Goal: Task Accomplishment & Management: Complete application form

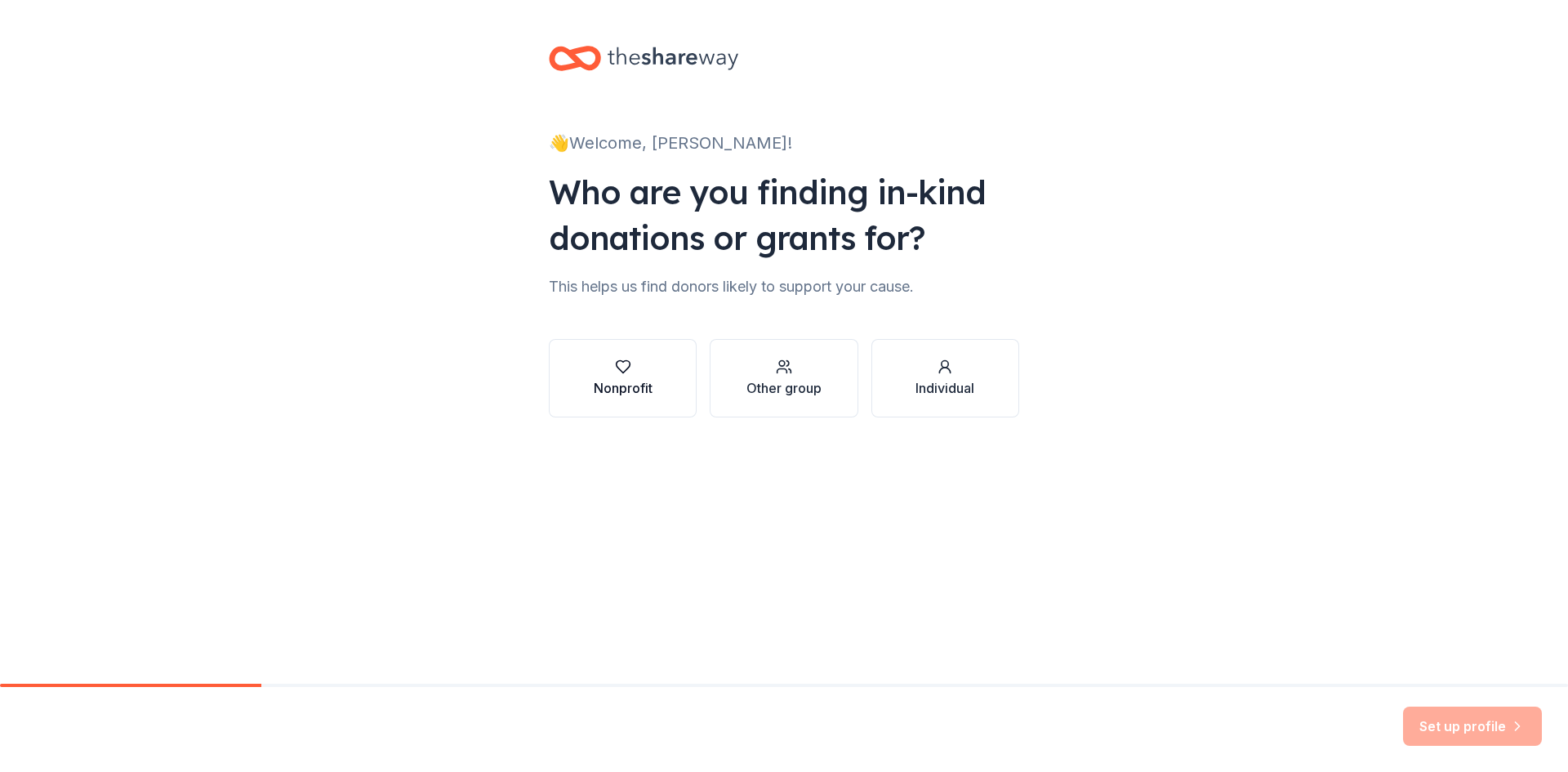
click at [630, 379] on div "Nonprofit" at bounding box center [623, 387] width 58 height 20
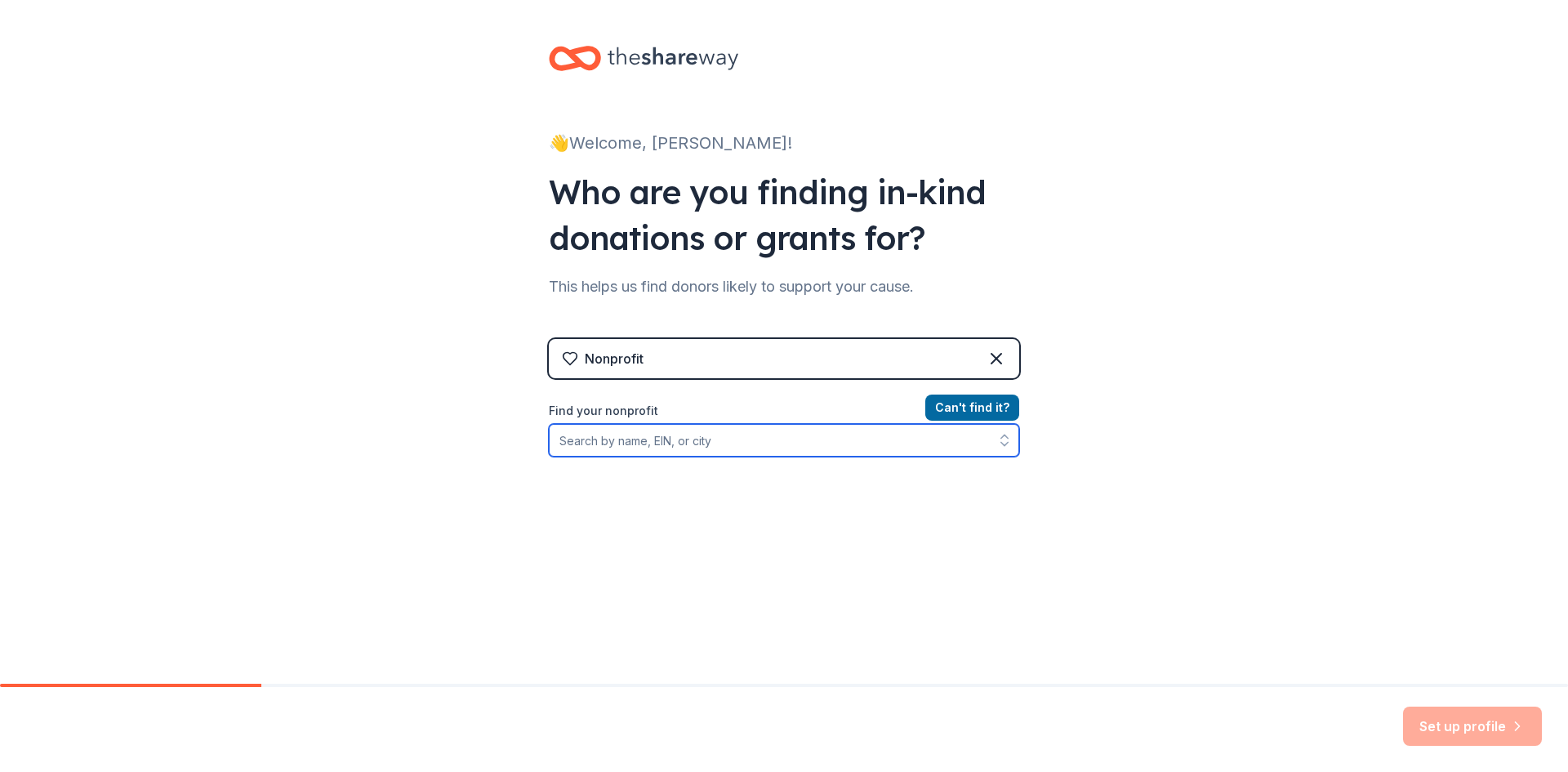
click at [578, 436] on input "Find your nonprofit" at bounding box center [784, 441] width 470 height 33
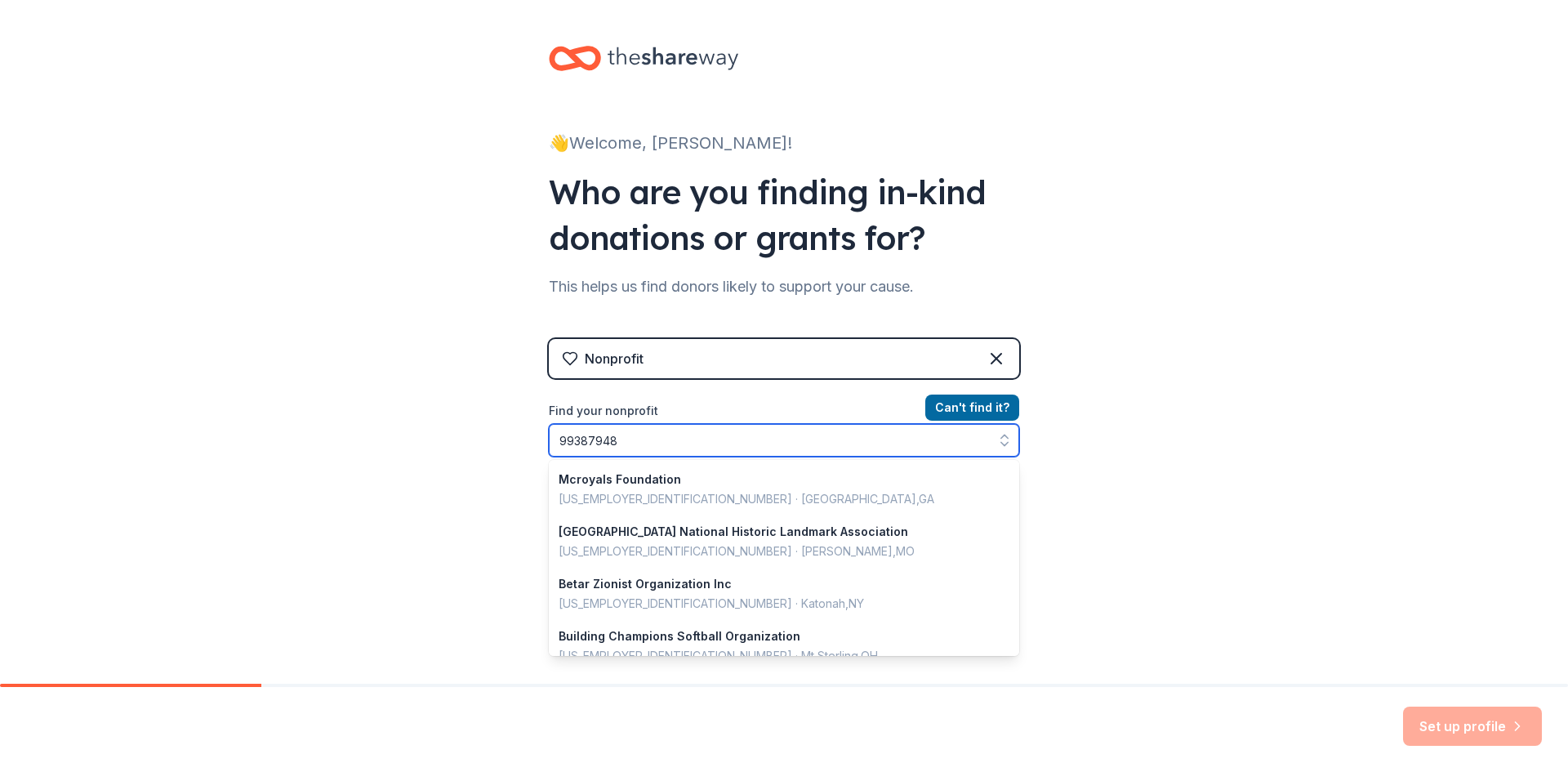
type input "993879489"
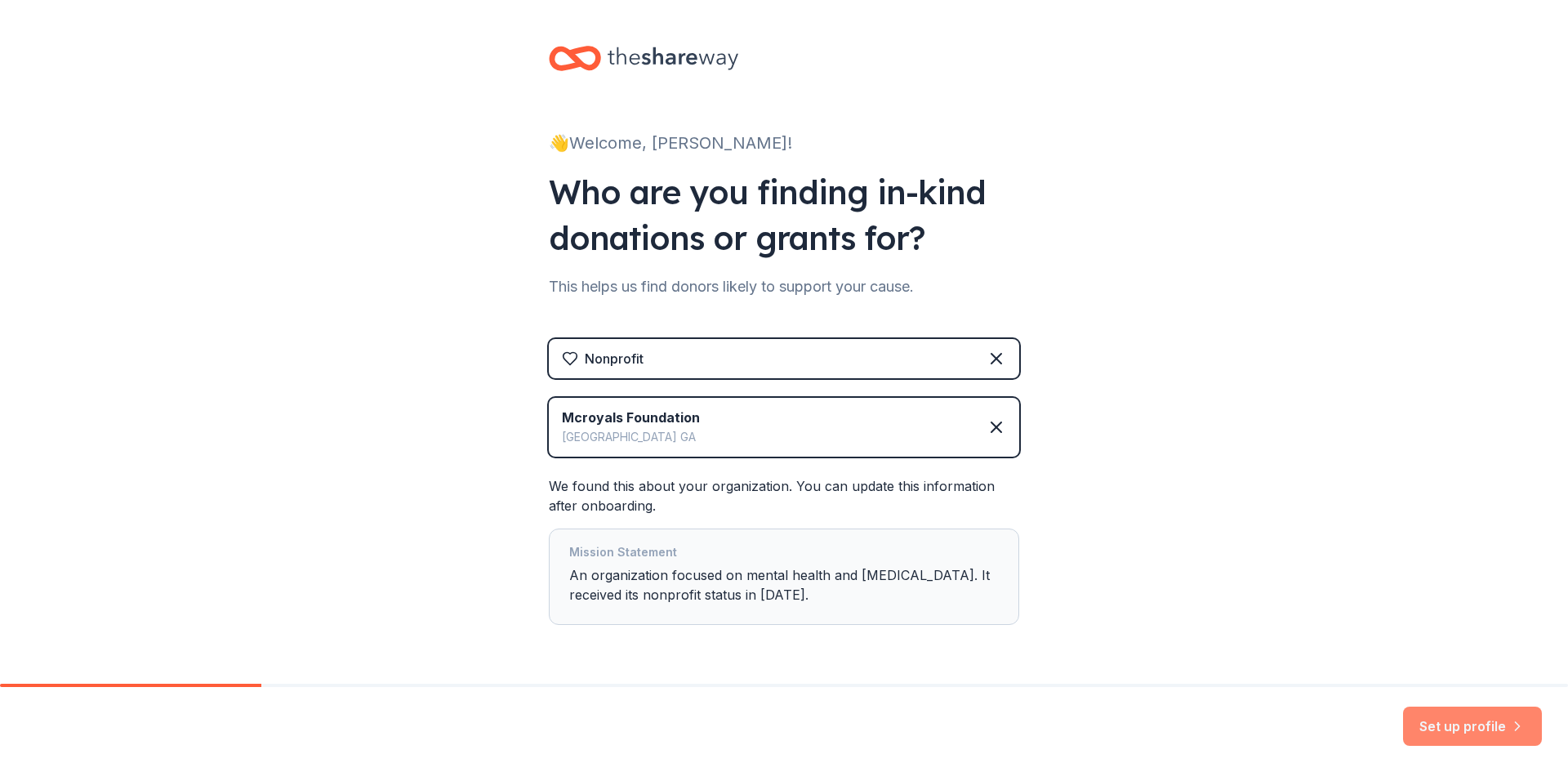
click at [1491, 727] on button "Set up profile" at bounding box center [1472, 726] width 139 height 40
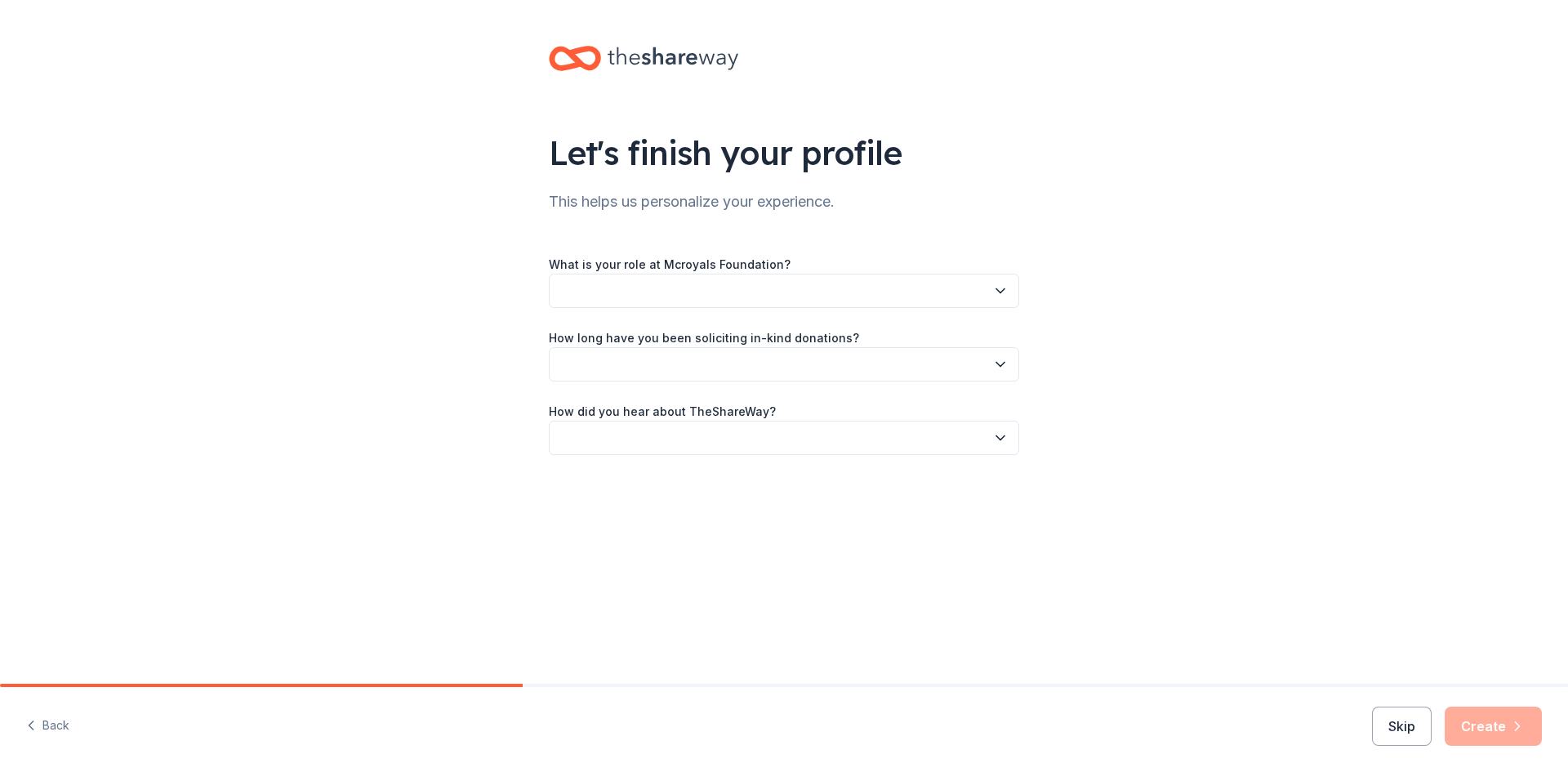
click at [605, 289] on button "button" at bounding box center [784, 291] width 470 height 34
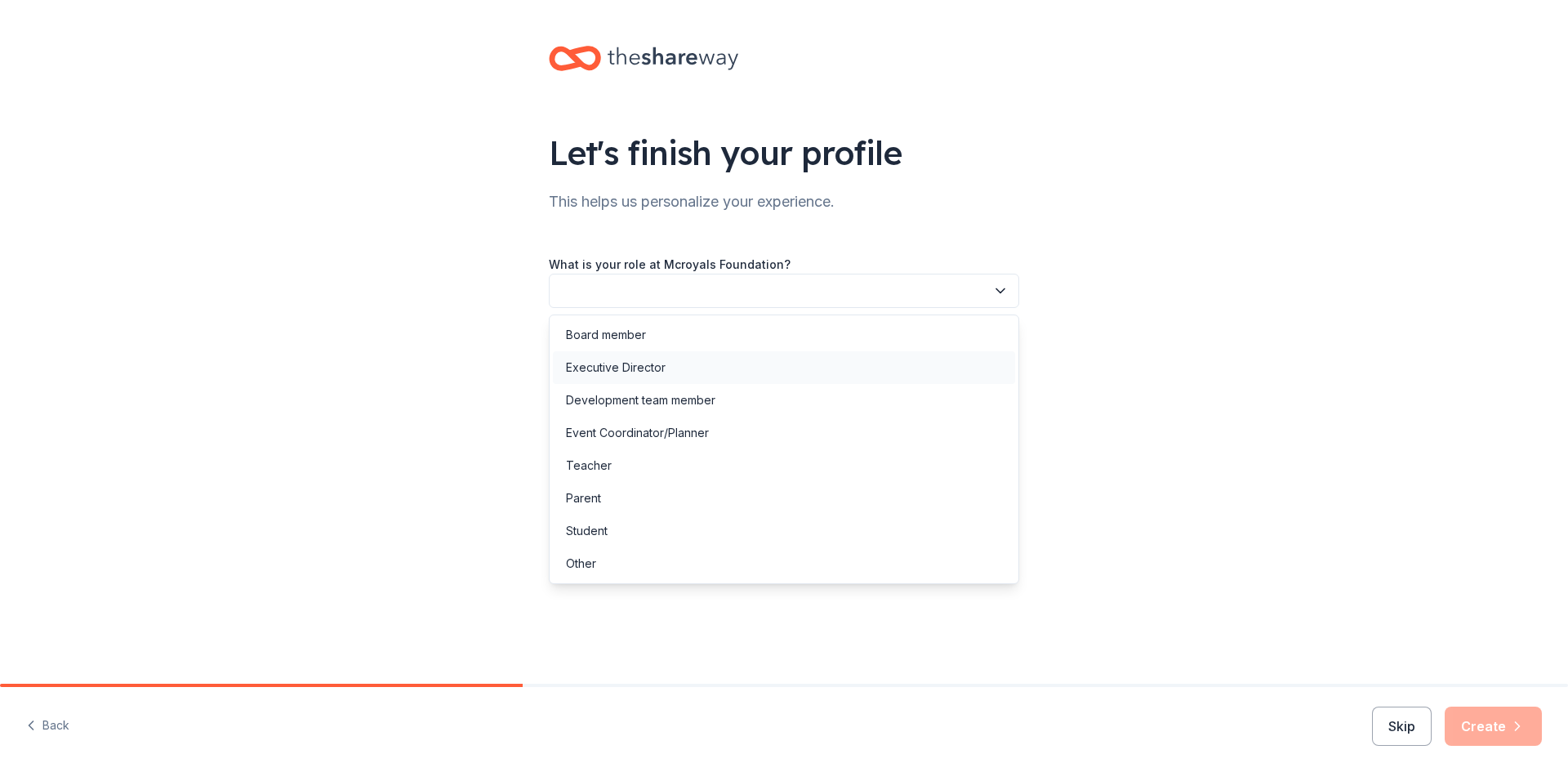
click at [587, 361] on div "Executive Director" at bounding box center [615, 368] width 100 height 20
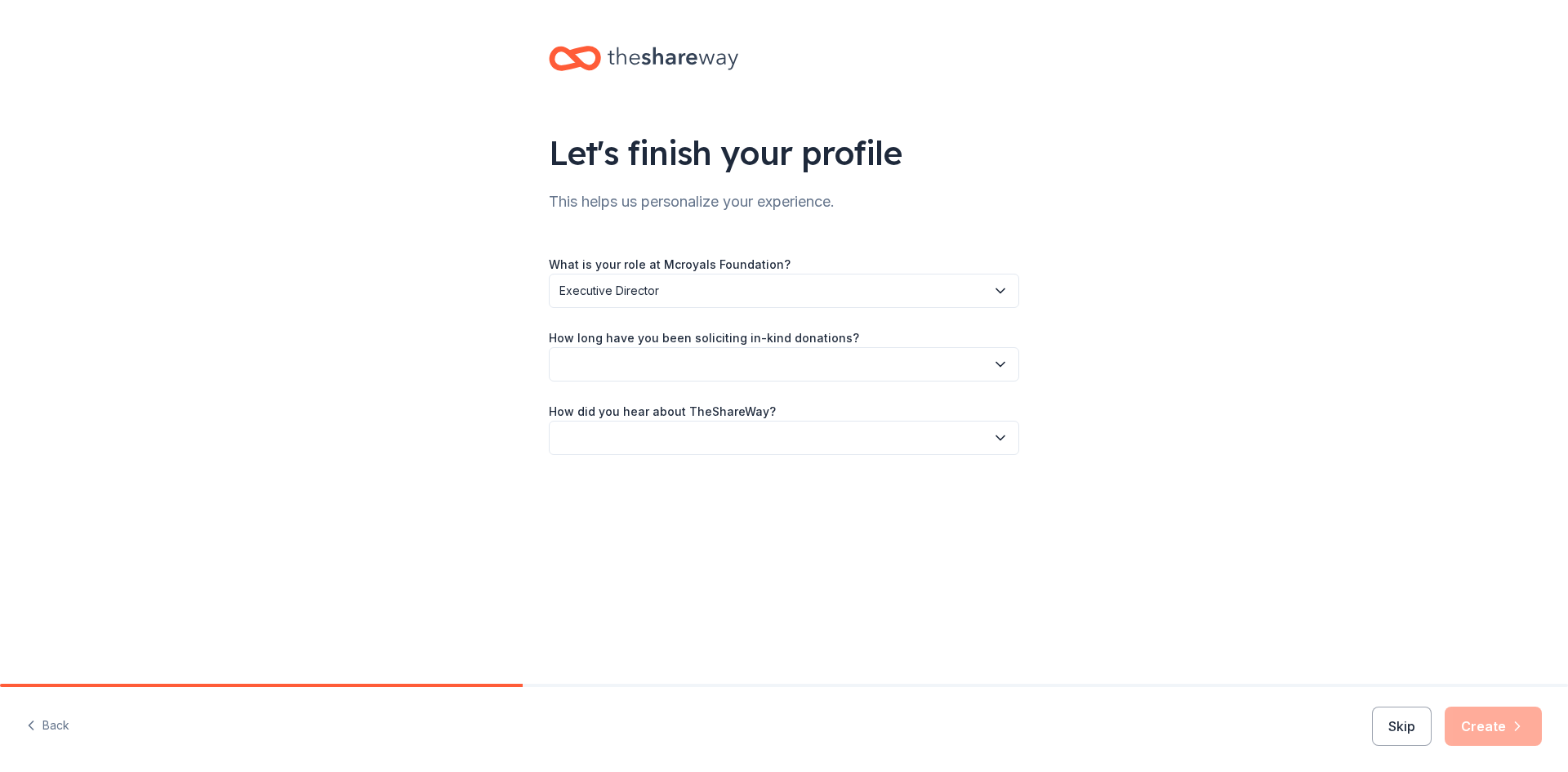
click at [592, 364] on button "button" at bounding box center [784, 364] width 470 height 34
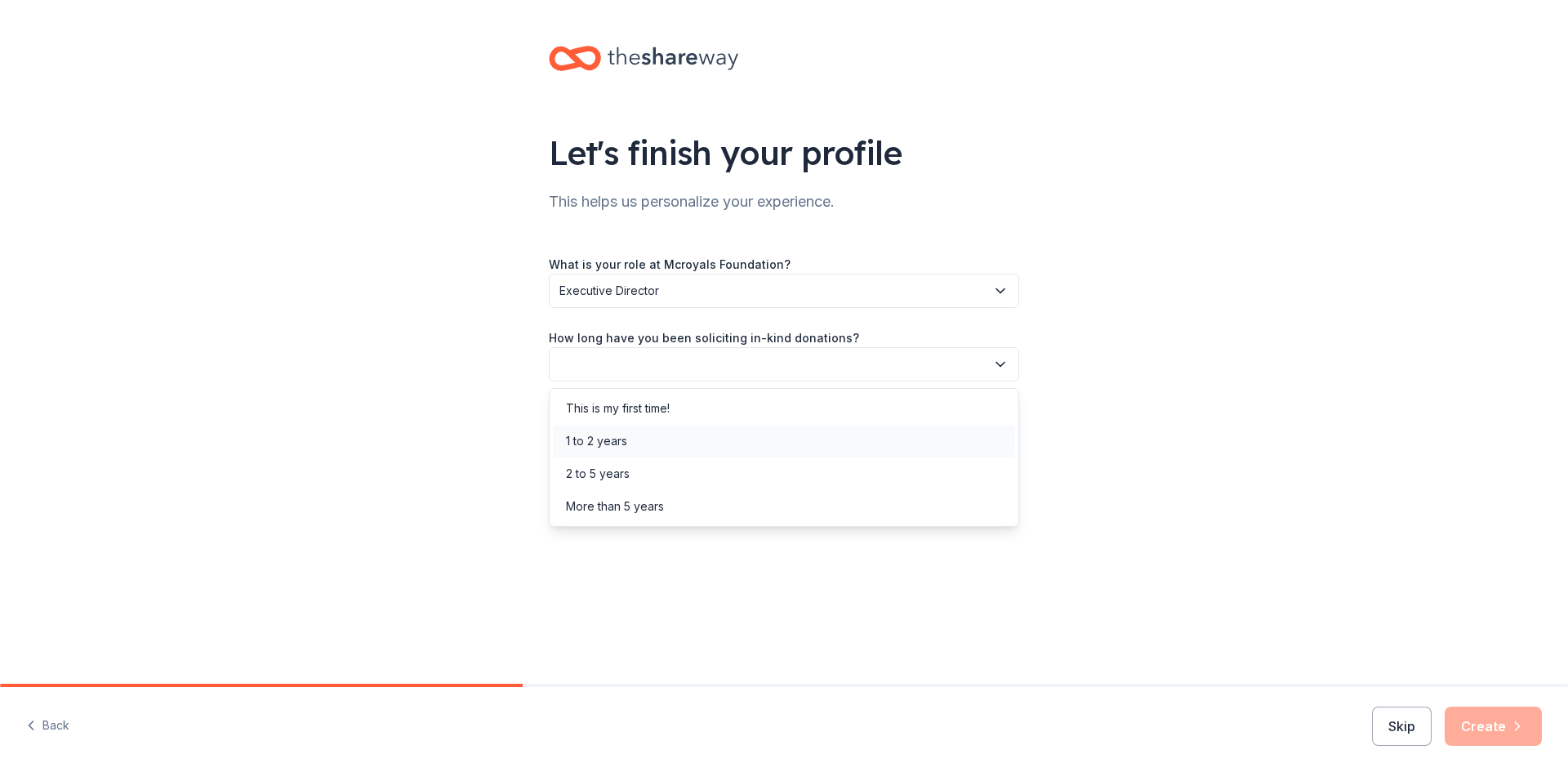
click at [590, 436] on div "1 to 2 years" at bounding box center [596, 441] width 61 height 20
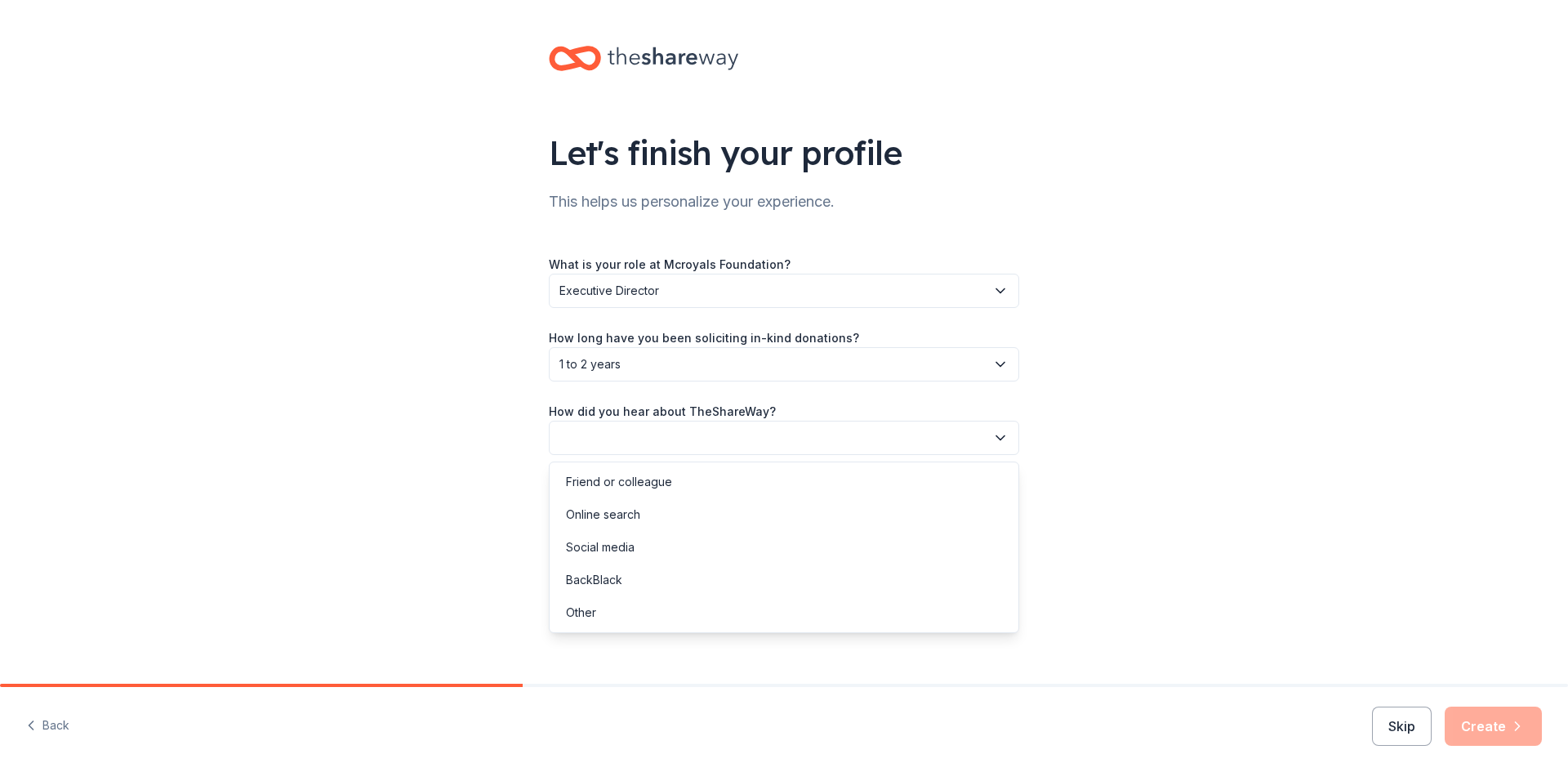
click at [603, 425] on button "button" at bounding box center [784, 438] width 470 height 34
click at [604, 479] on div "Friend or colleague" at bounding box center [619, 482] width 106 height 20
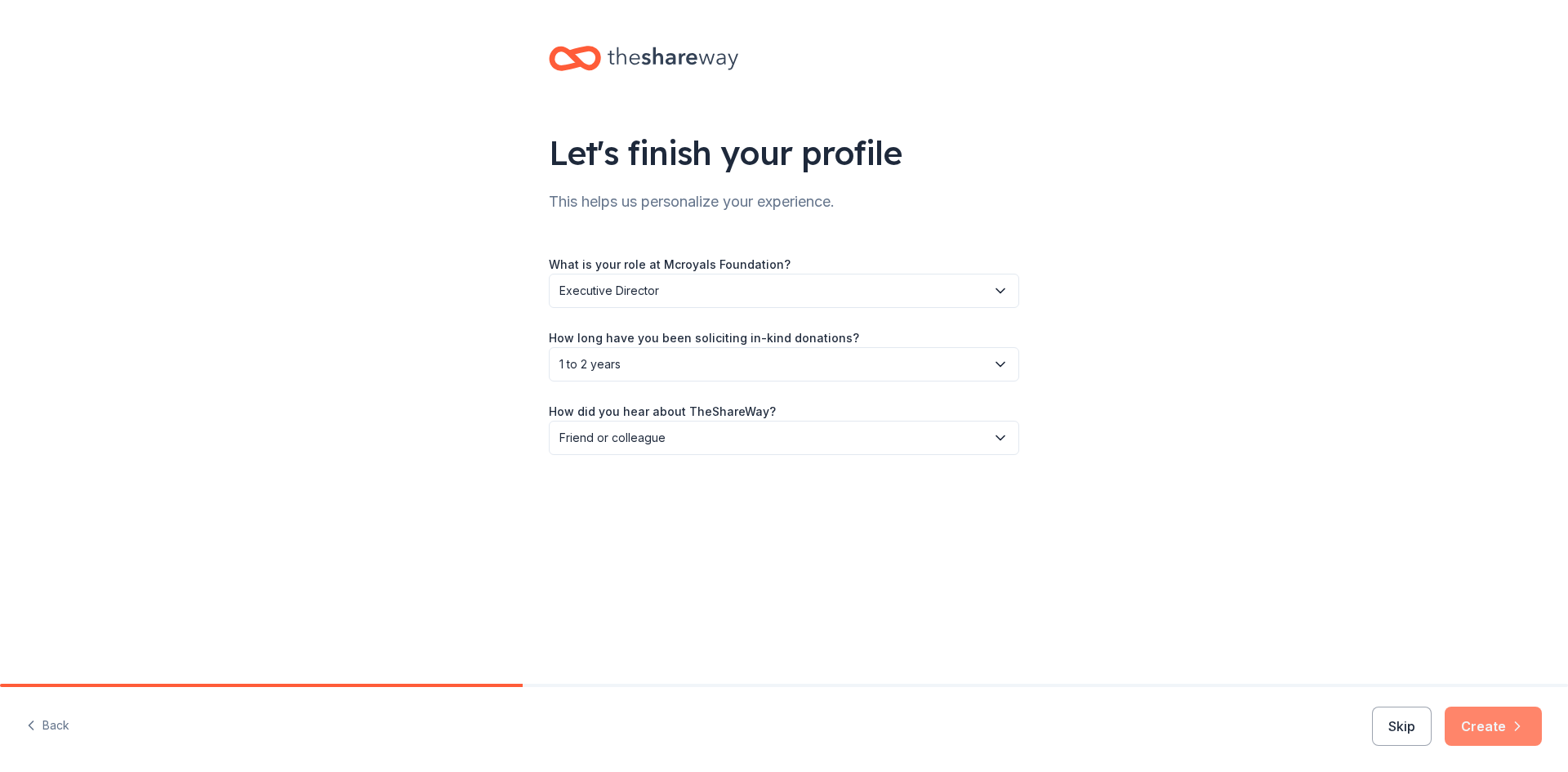
click at [1489, 723] on button "Create" at bounding box center [1492, 726] width 97 height 40
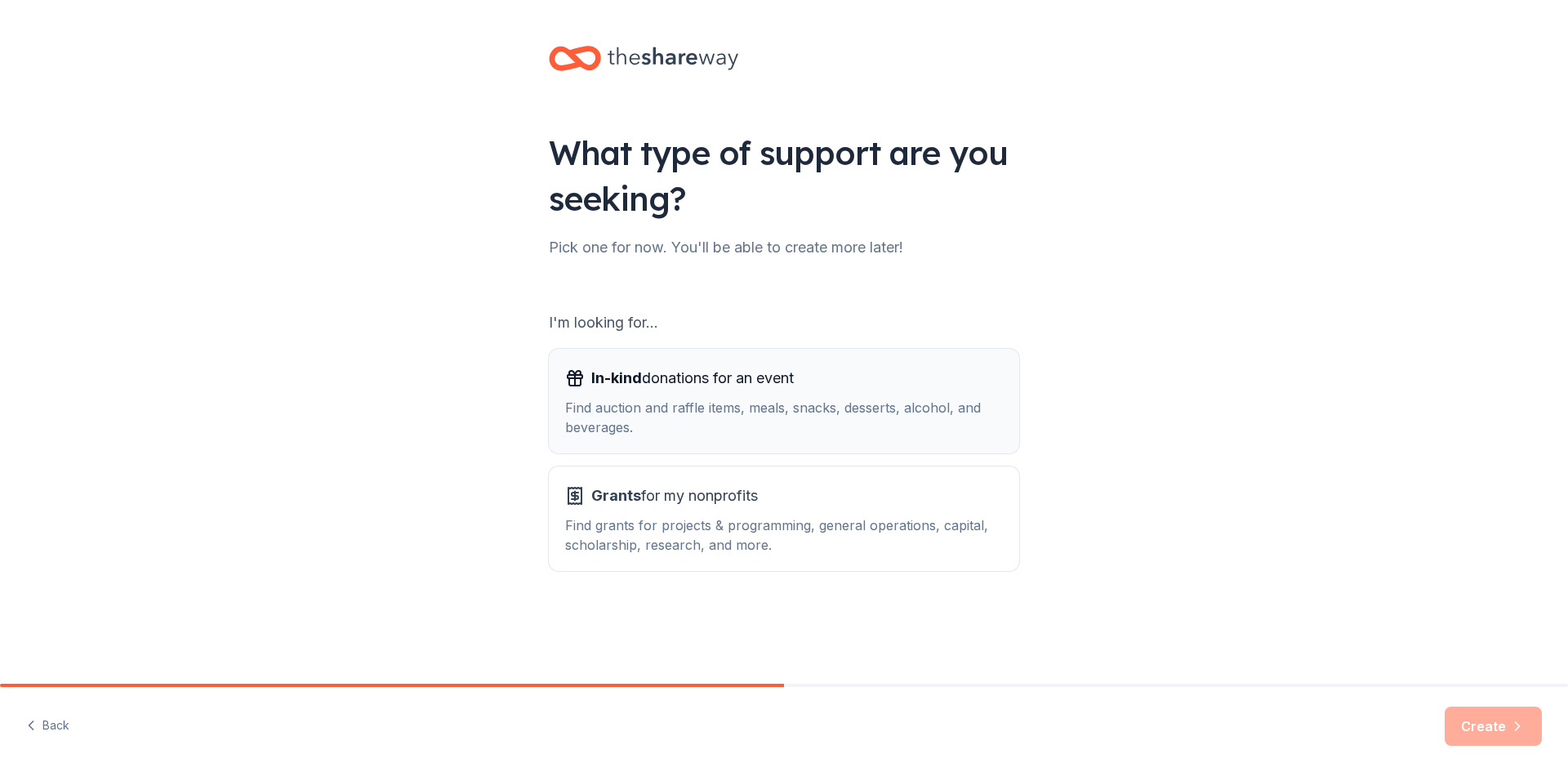
click at [650, 396] on div "In-kind donations for an event Find auction and raffle items, meals, snacks, de…" at bounding box center [784, 401] width 438 height 72
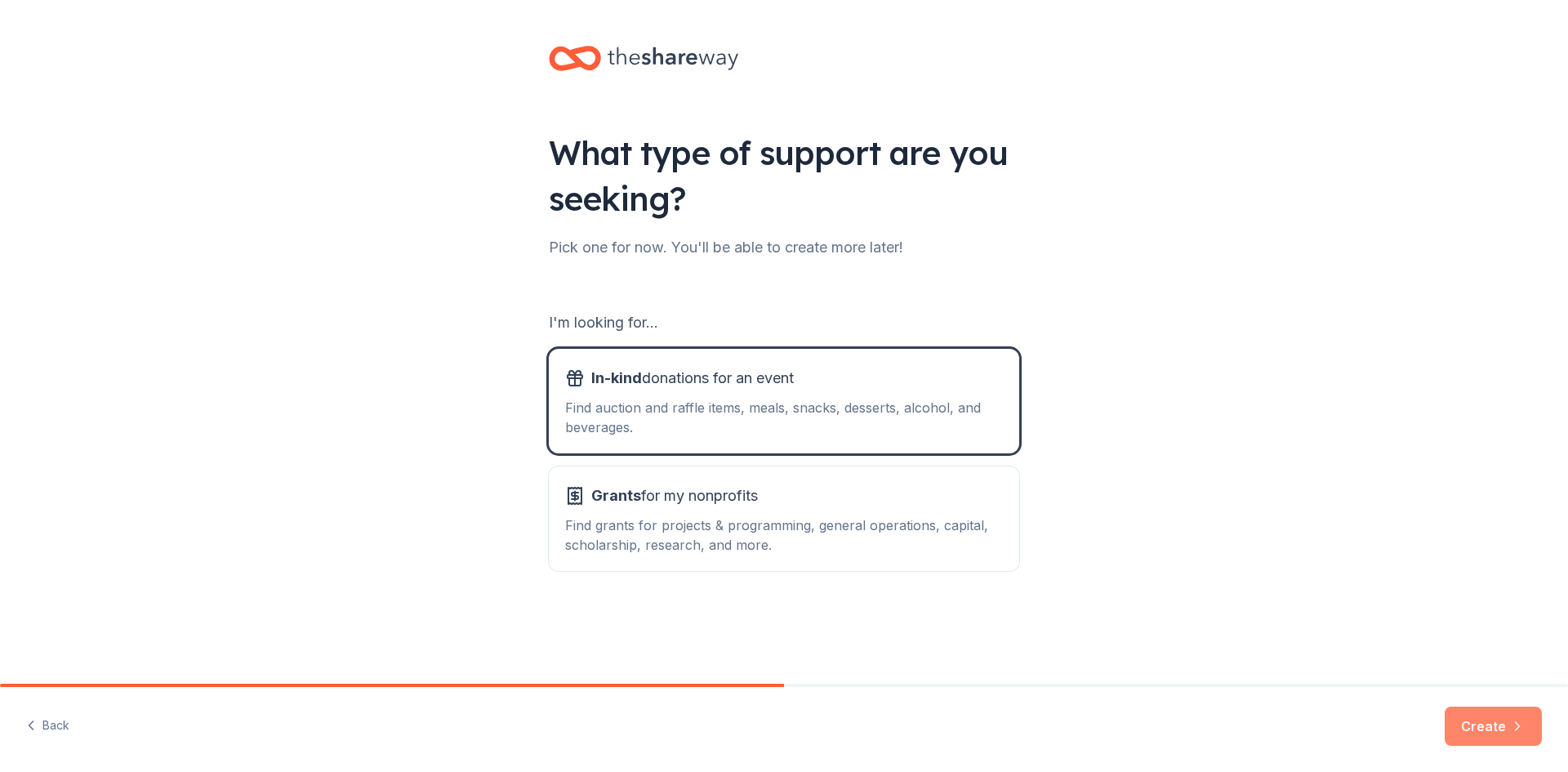
click at [1505, 730] on button "Create" at bounding box center [1492, 726] width 97 height 40
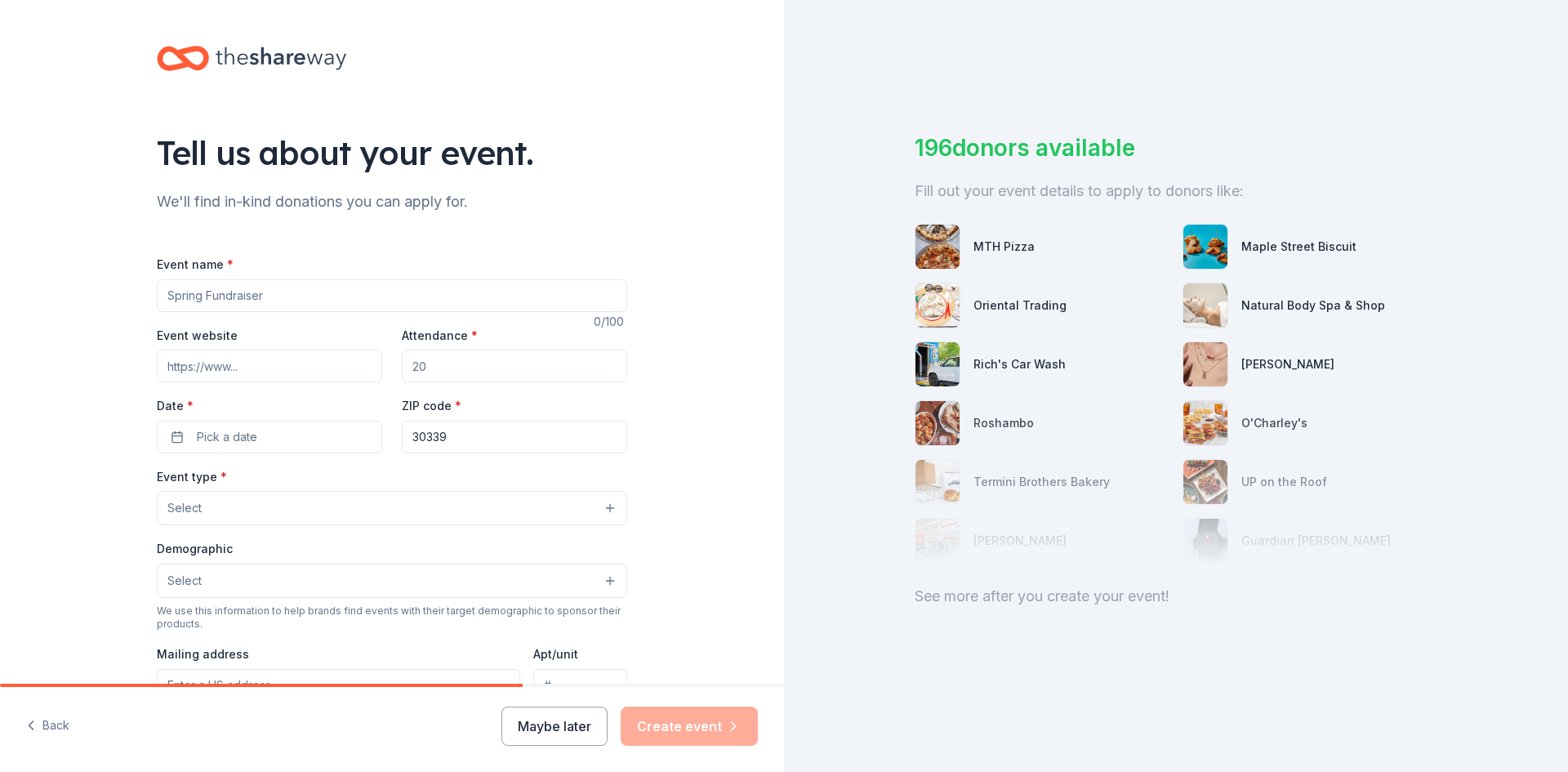
click at [218, 298] on input "Event name *" at bounding box center [392, 295] width 470 height 33
type input "first foundraiser"
click at [236, 364] on input "Event website" at bounding box center [269, 366] width 226 height 33
type input "[DOMAIN_NAME]"
click at [428, 366] on input "Attendance *" at bounding box center [514, 366] width 226 height 33
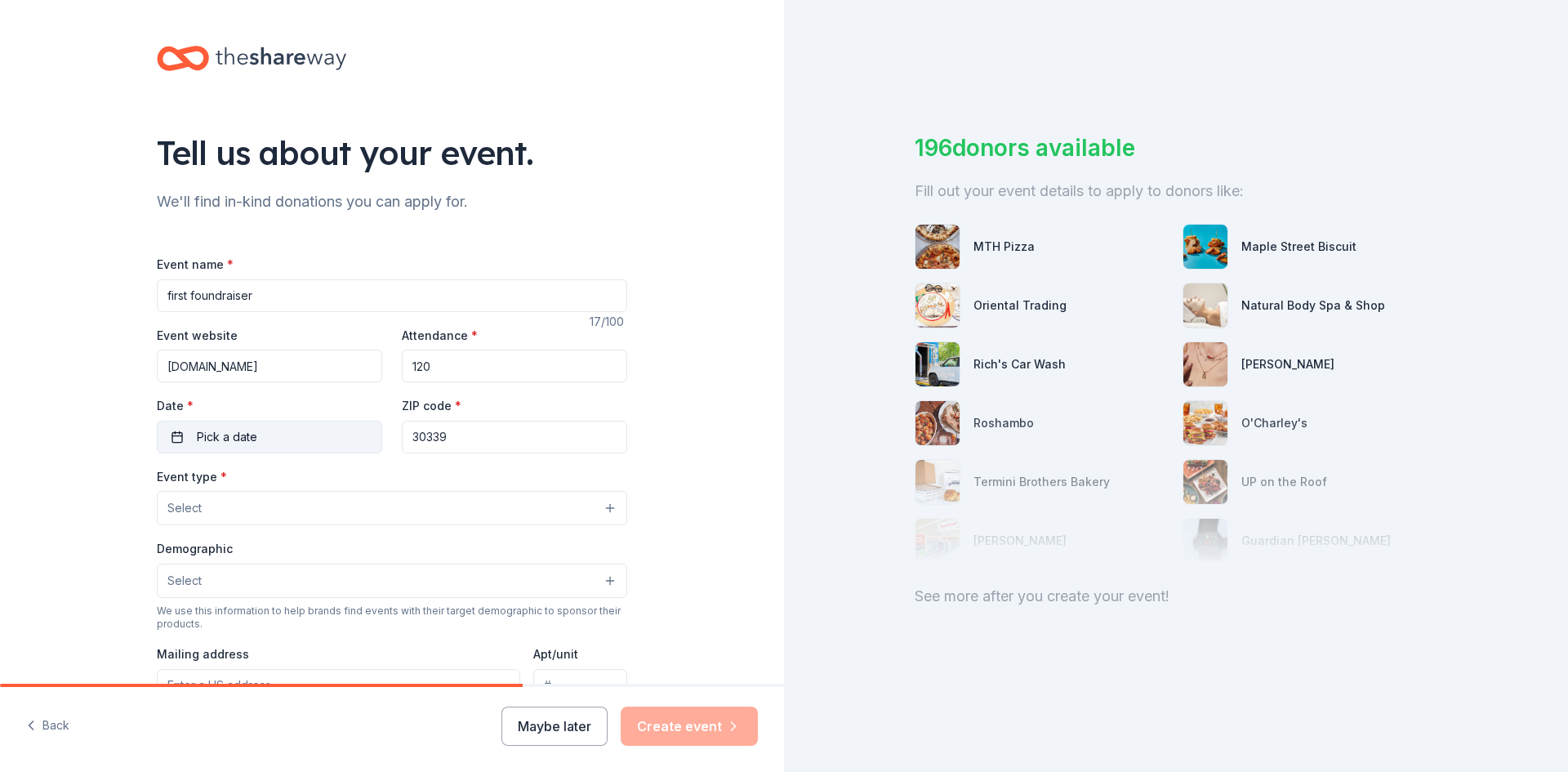
type input "120"
click at [174, 438] on button "Pick a date" at bounding box center [269, 437] width 226 height 33
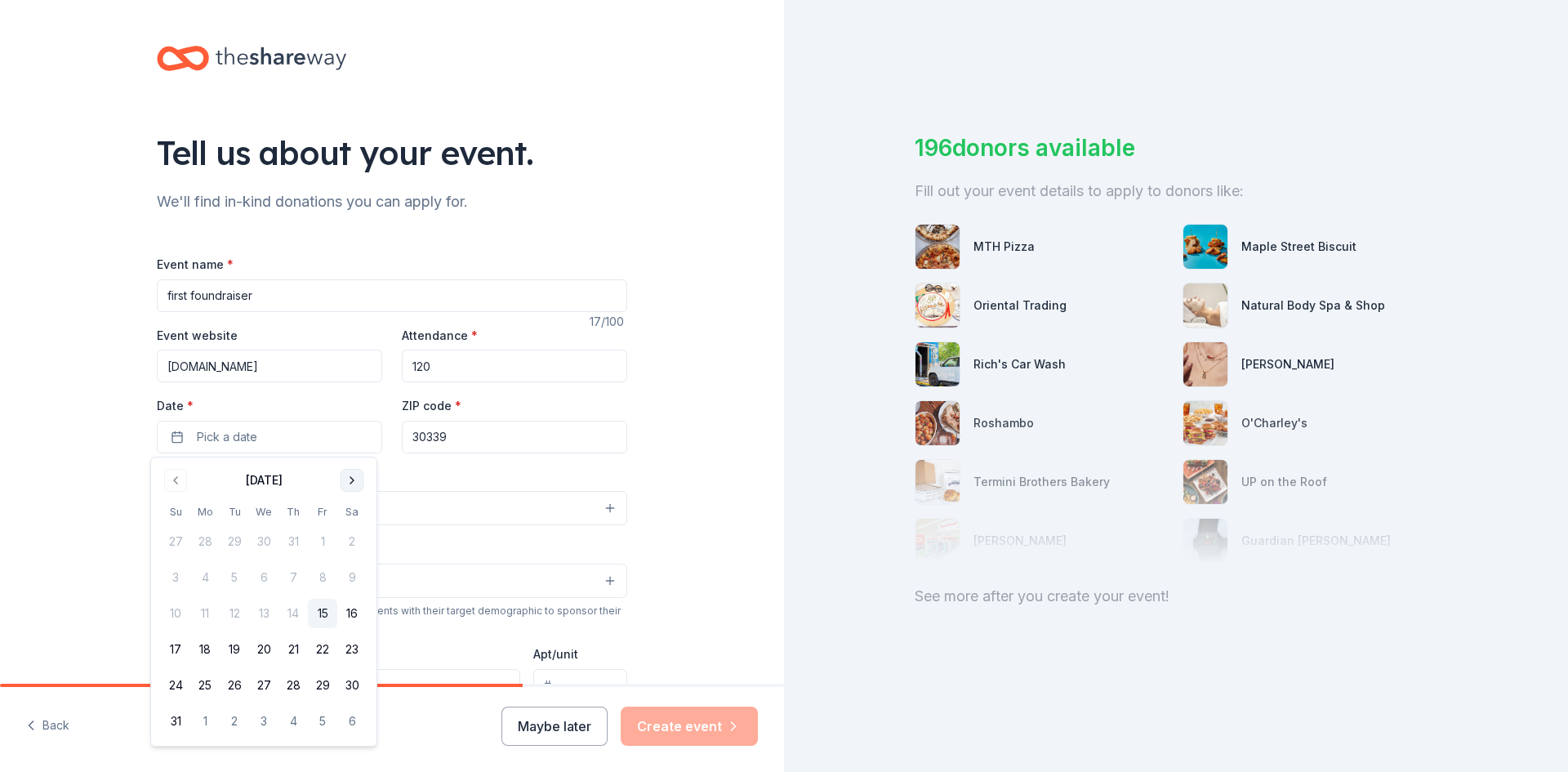
click at [358, 478] on button "Go to next month" at bounding box center [352, 480] width 23 height 23
click at [349, 609] on button "18" at bounding box center [352, 613] width 29 height 29
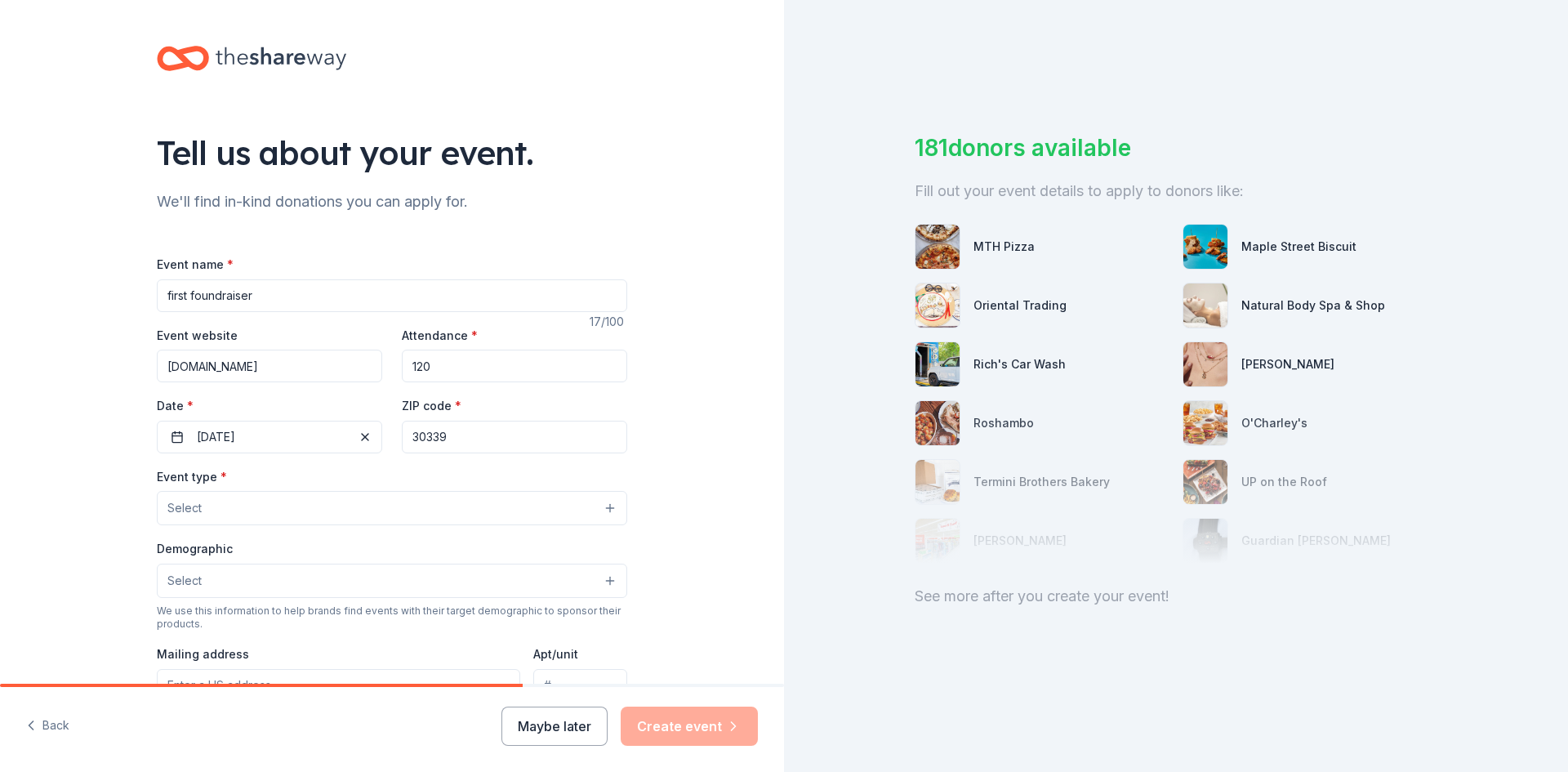
drag, startPoint x: 452, startPoint y: 435, endPoint x: 387, endPoint y: 440, distance: 65.2
click at [387, 440] on div "Event website [DOMAIN_NAME] Attendance * 120 Date * [DATE] ZIP code * 30339" at bounding box center [392, 389] width 470 height 128
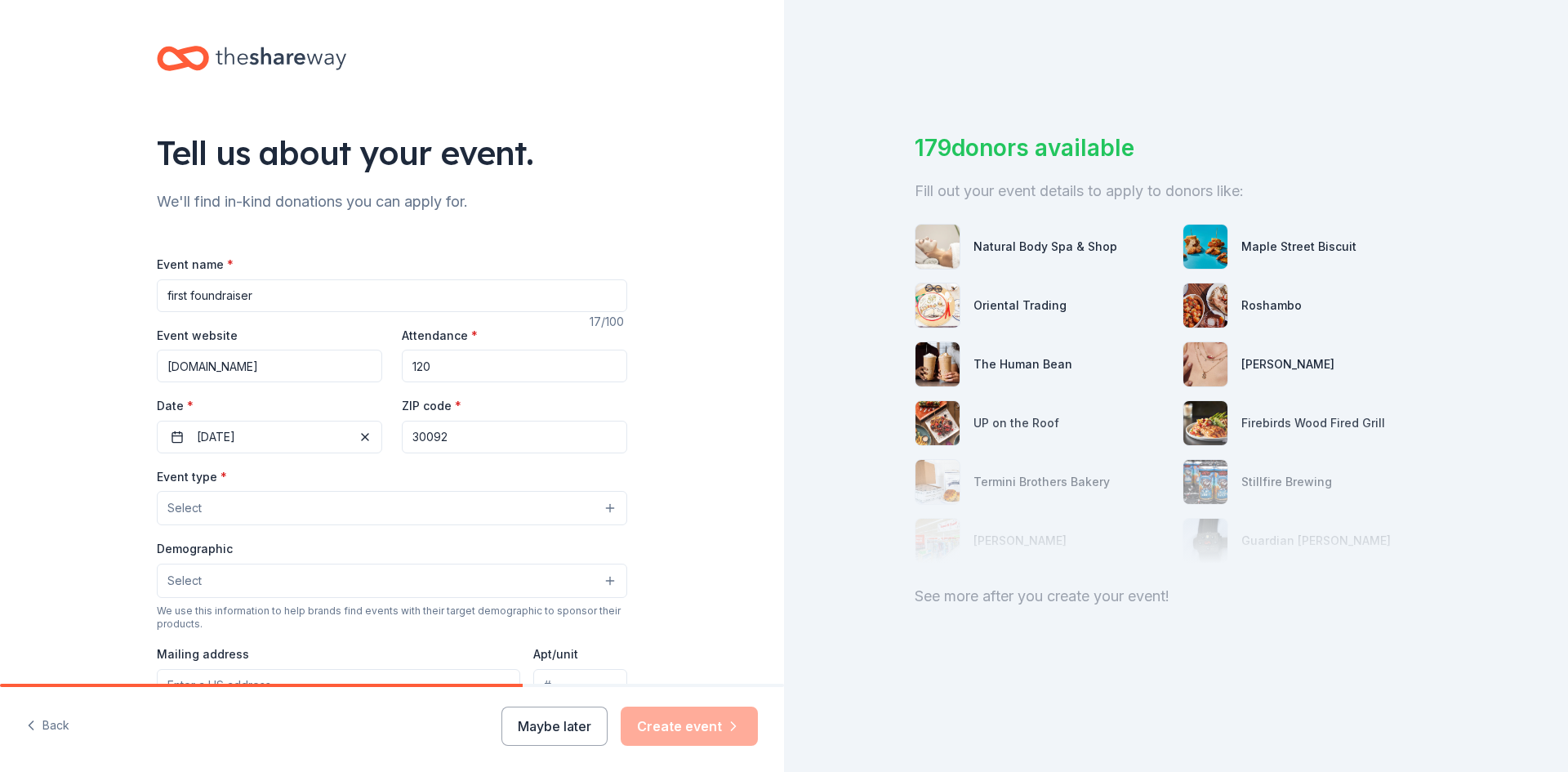
type input "30092"
click at [187, 505] on span "Select" at bounding box center [185, 508] width 34 height 20
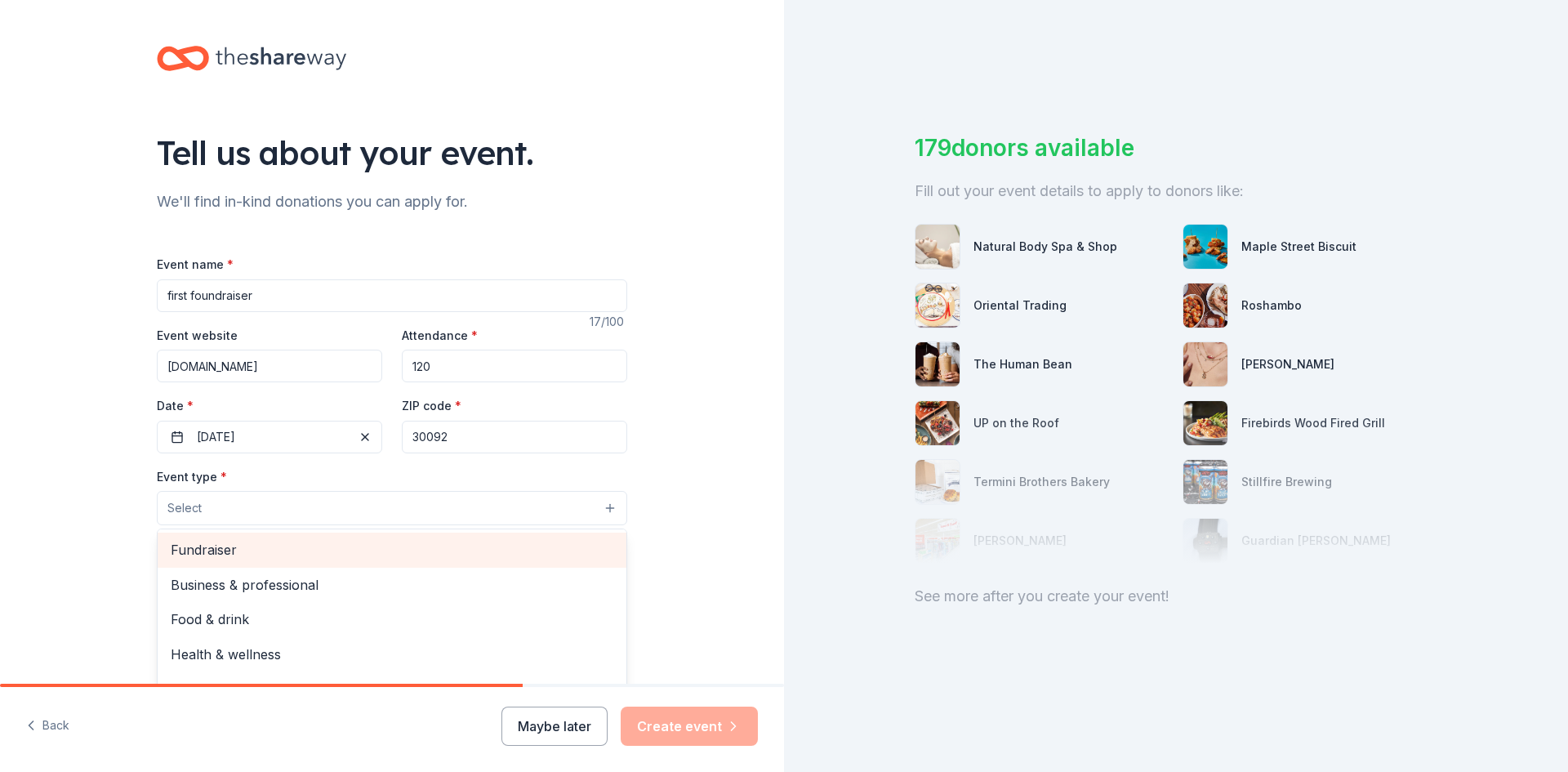
click at [196, 545] on span "Fundraiser" at bounding box center [392, 550] width 443 height 21
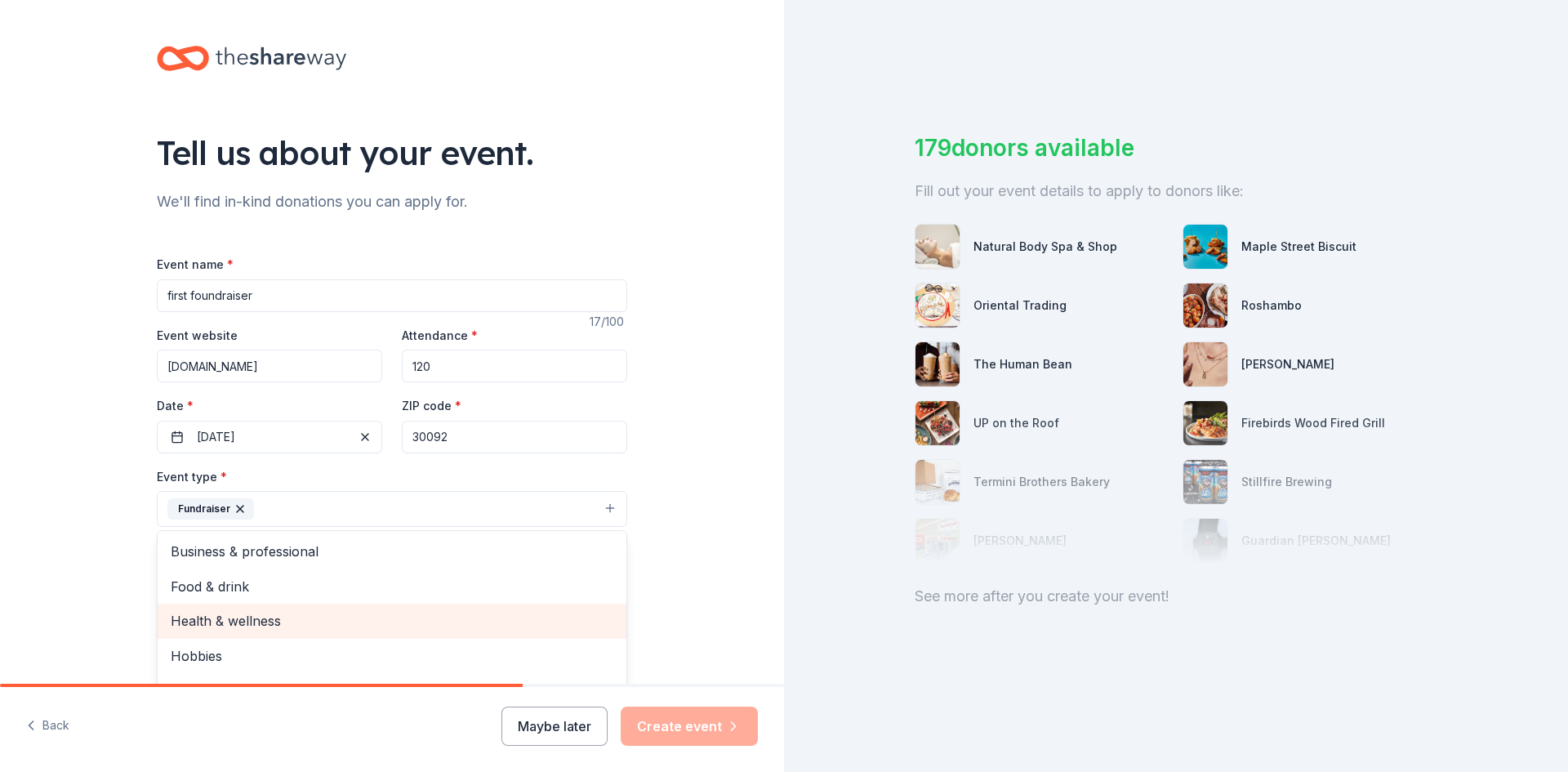
click at [249, 622] on span "Health & wellness" at bounding box center [392, 621] width 443 height 21
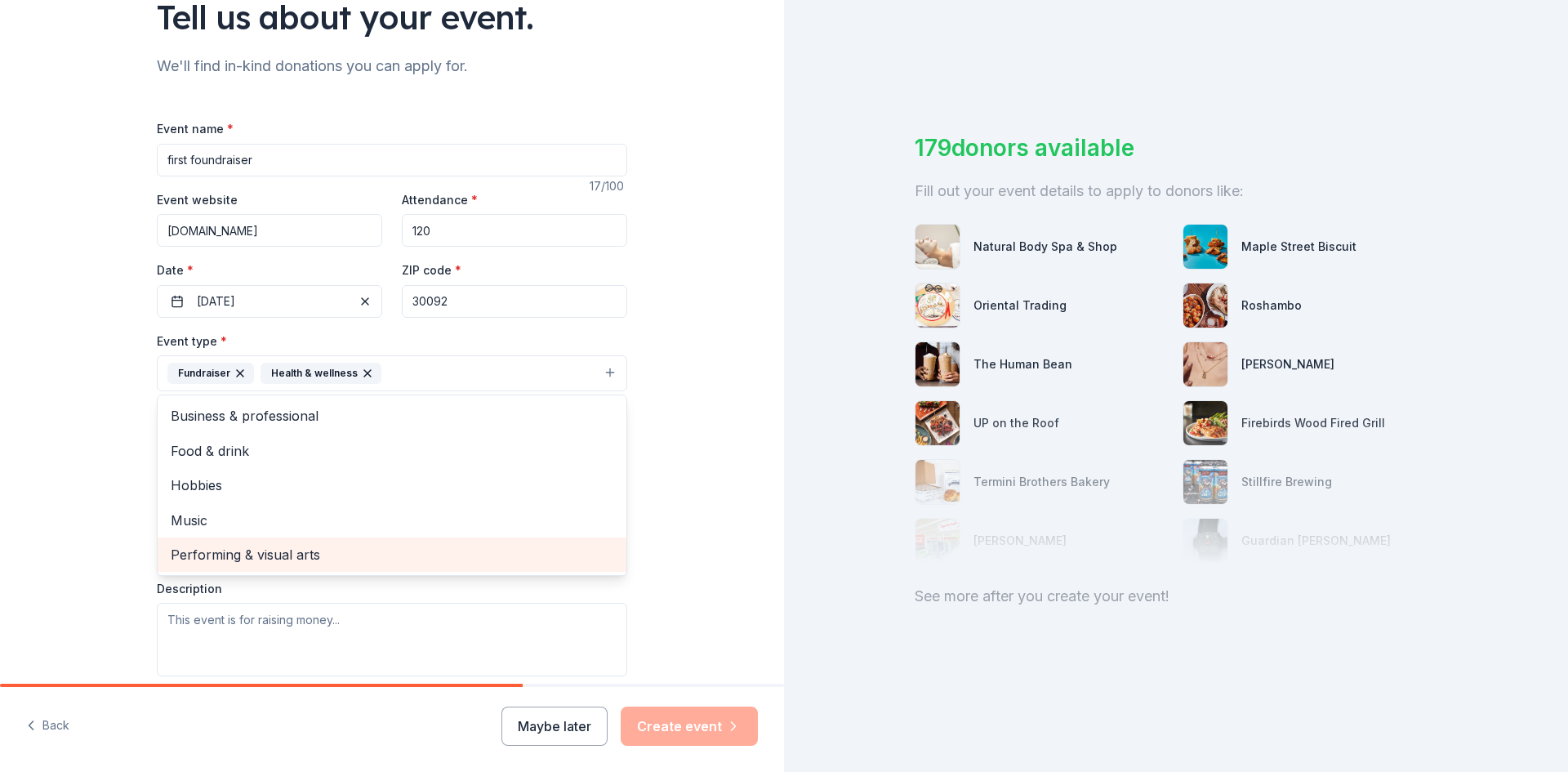
scroll to position [163, 0]
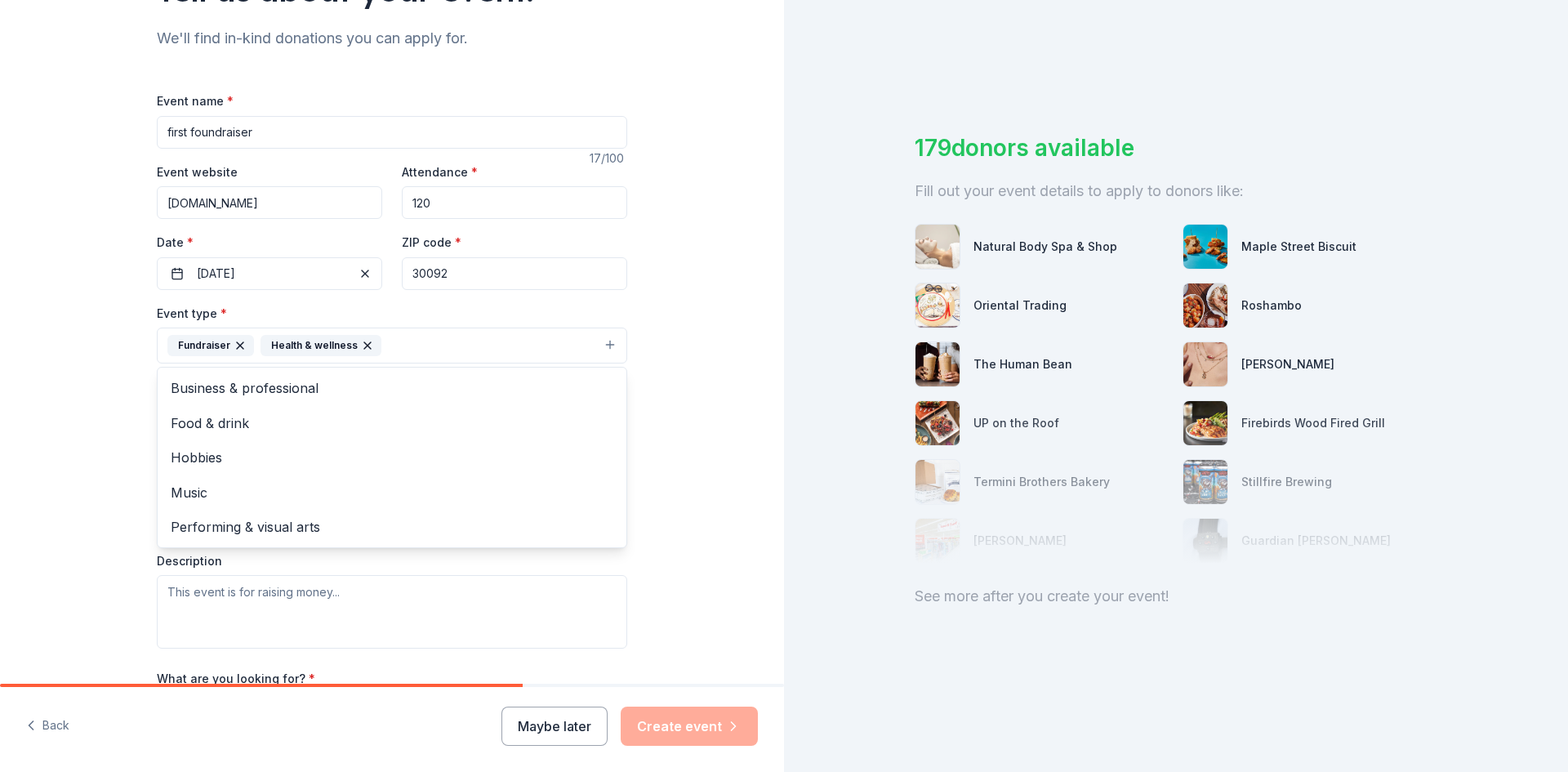
click at [176, 588] on div "Event type * Fundraiser Health & wellness Business & professional Food & drink …" at bounding box center [392, 476] width 470 height 345
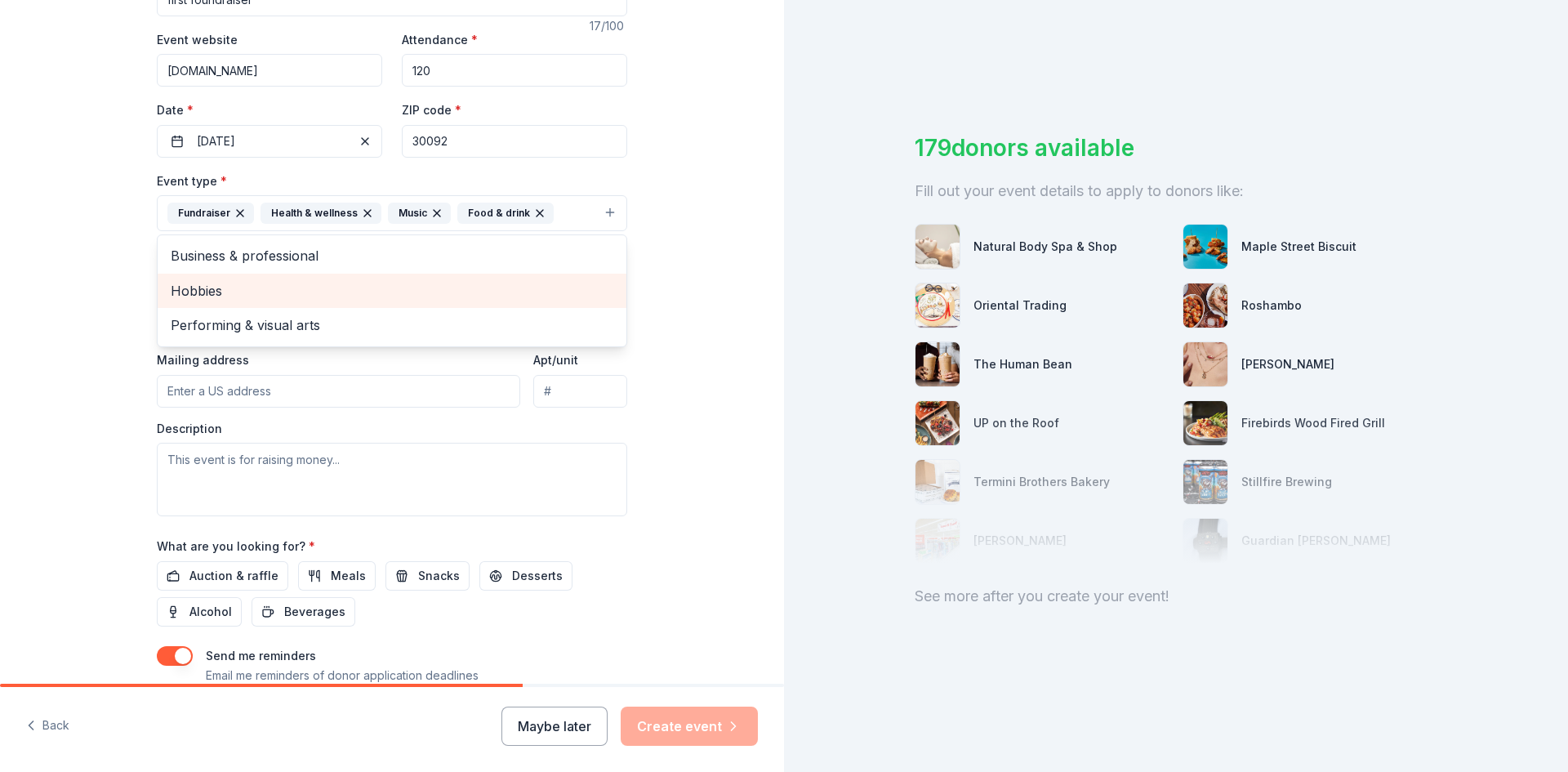
scroll to position [327, 0]
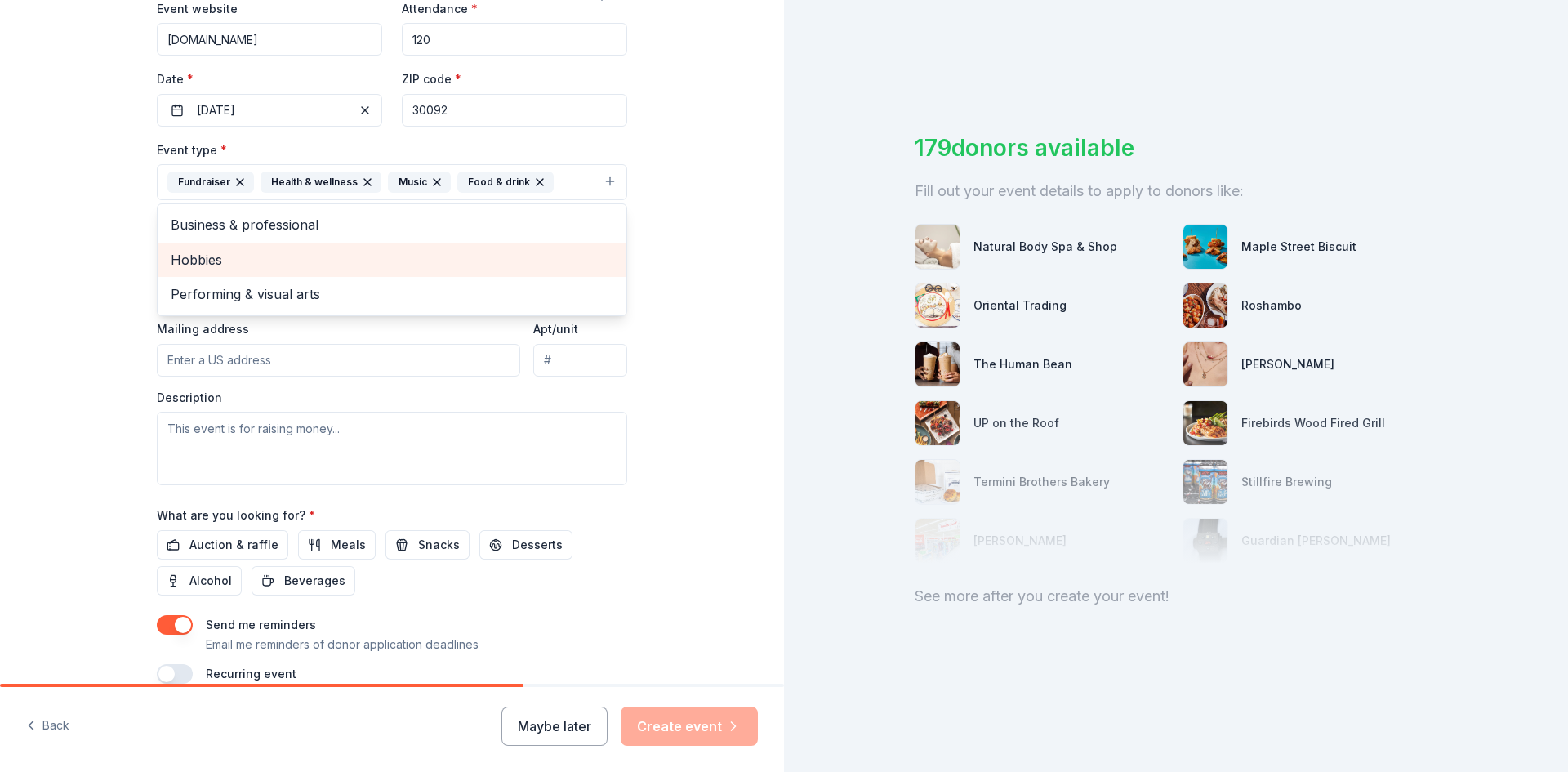
click at [171, 429] on div "Event type * Fundraiser Health & wellness Music Food & drink Business & profess…" at bounding box center [392, 313] width 470 height 345
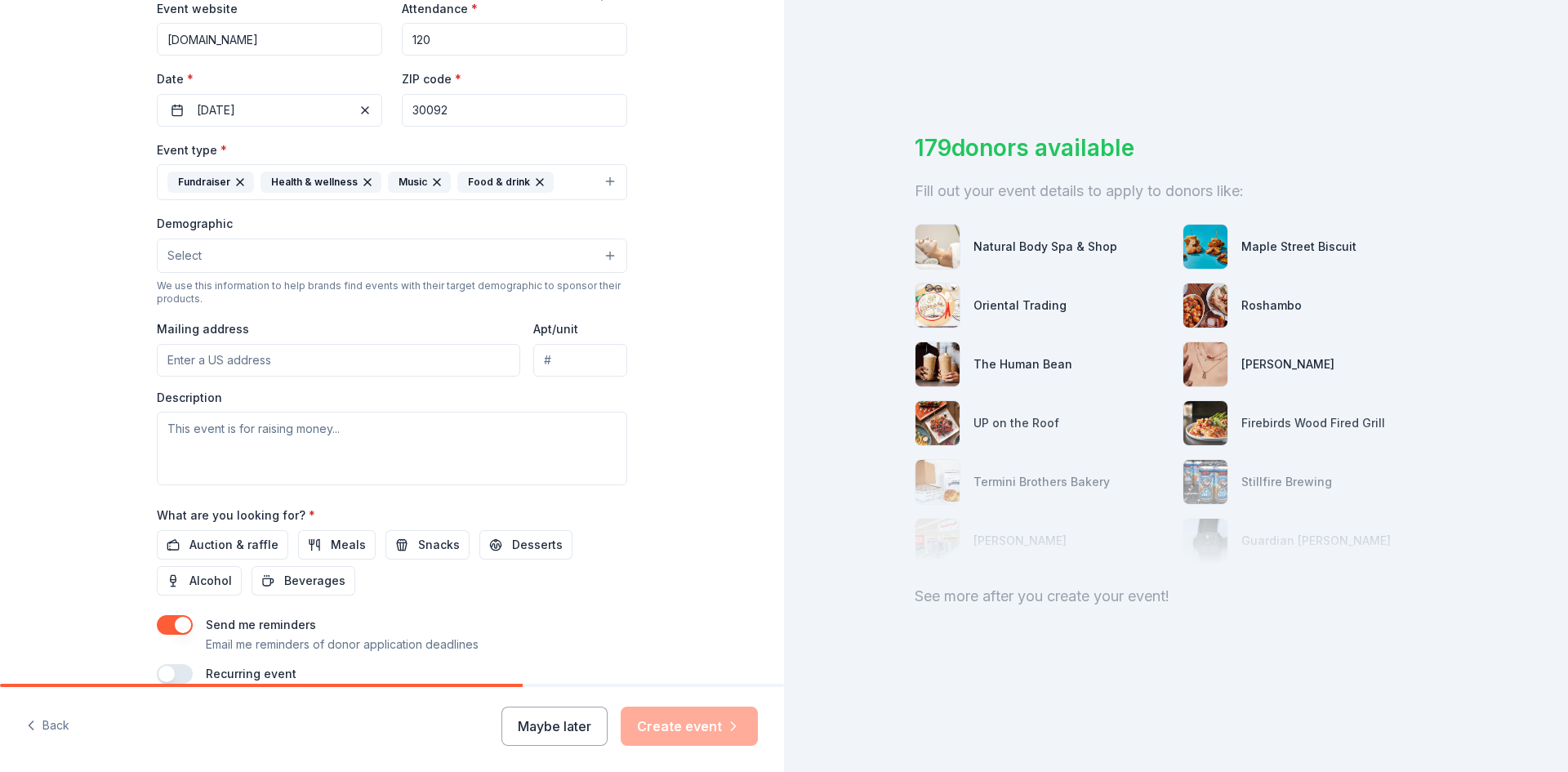
click at [604, 255] on button "Select" at bounding box center [392, 256] width 470 height 34
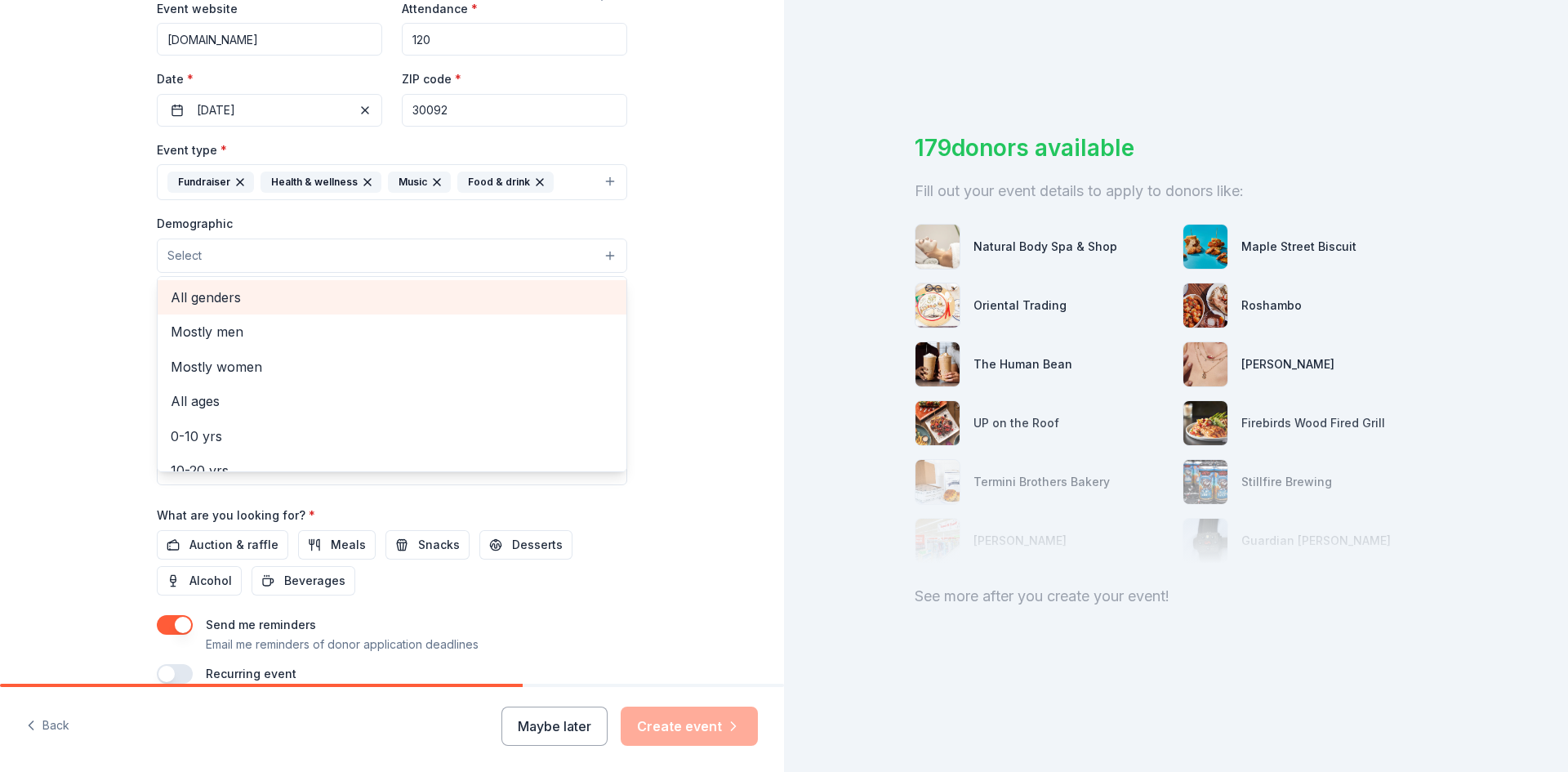
click at [199, 295] on span "All genders" at bounding box center [392, 297] width 443 height 21
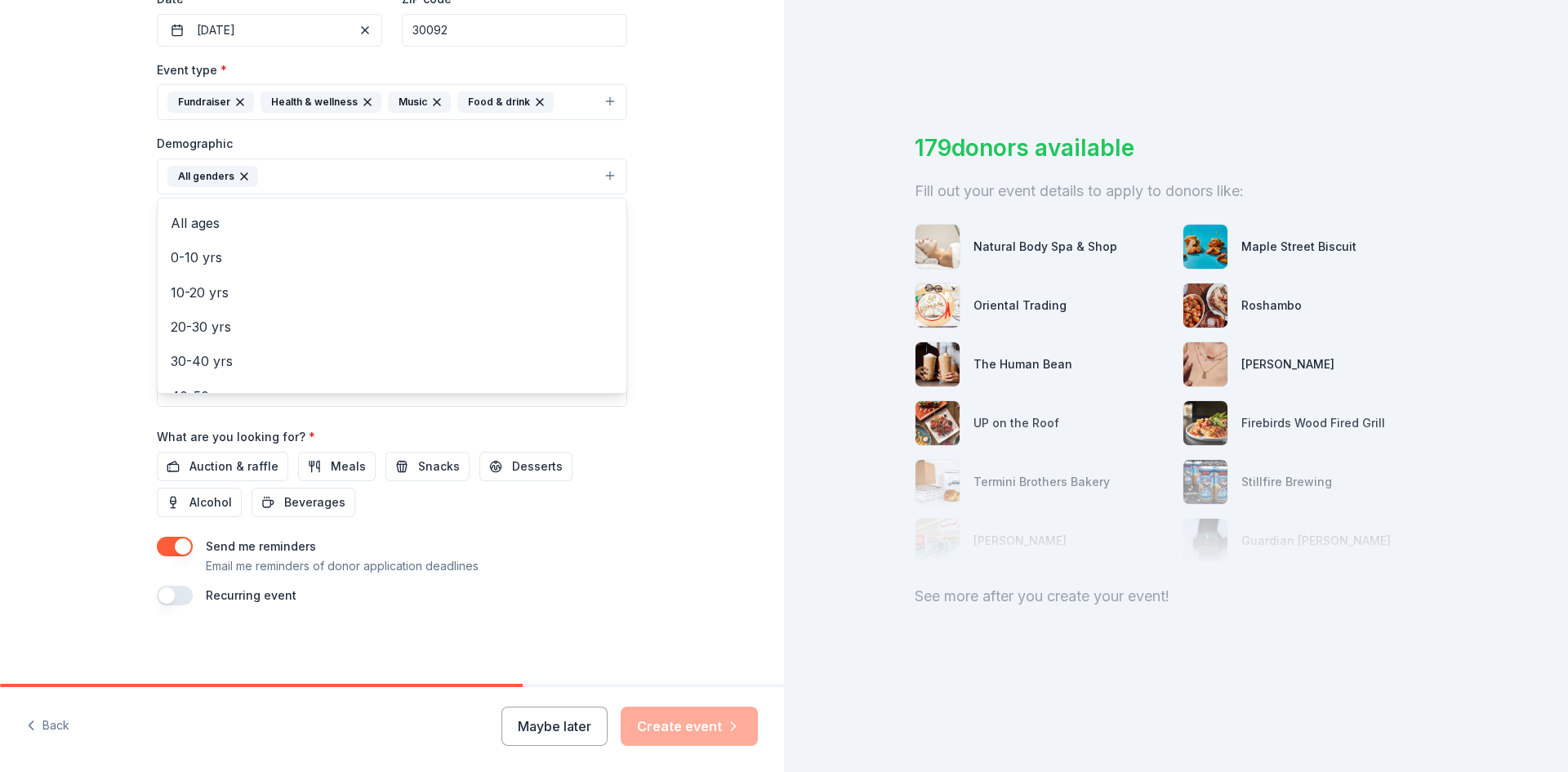
scroll to position [64, 0]
click at [201, 222] on span "All ages" at bounding box center [392, 223] width 443 height 21
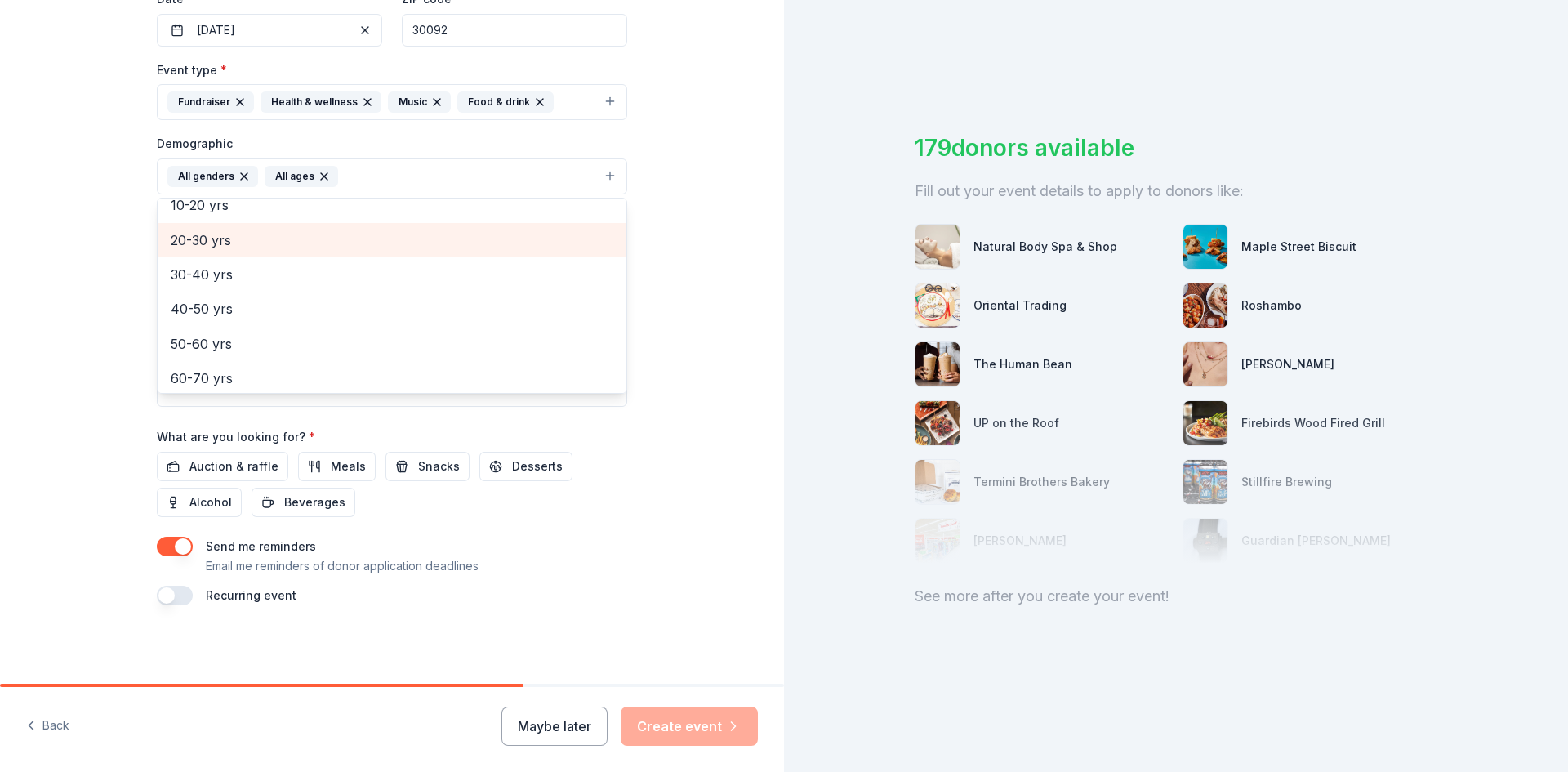
scroll to position [193, 0]
click at [171, 544] on div "Event name * first foundraiser 17 /100 Event website [DOMAIN_NAME] Attendance *…" at bounding box center [392, 226] width 470 height 758
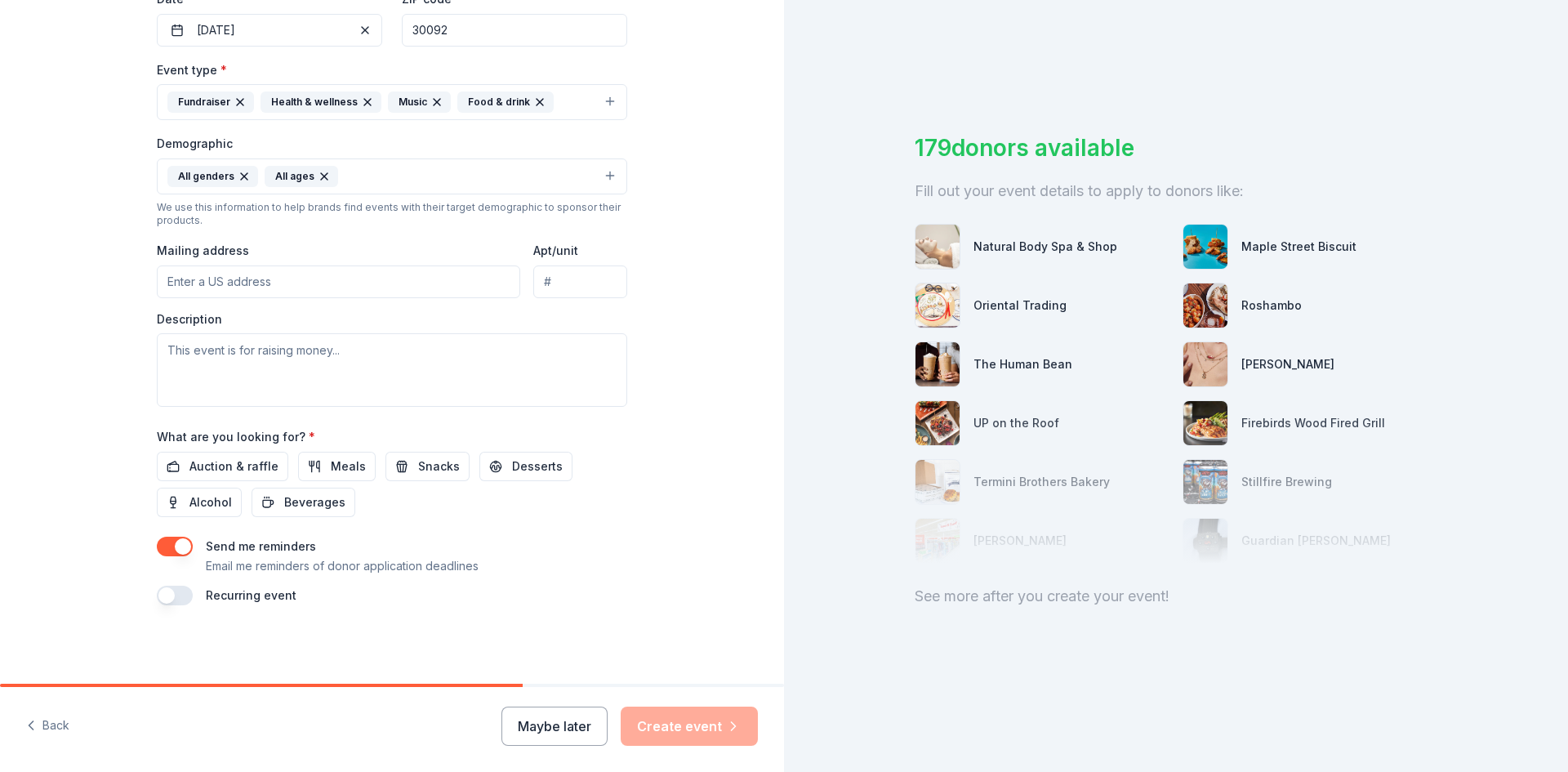
click at [173, 544] on button "button" at bounding box center [175, 546] width 36 height 20
click at [173, 544] on button "button" at bounding box center [175, 546] width 36 height 20
click at [179, 287] on input "Mailing address" at bounding box center [338, 282] width 363 height 33
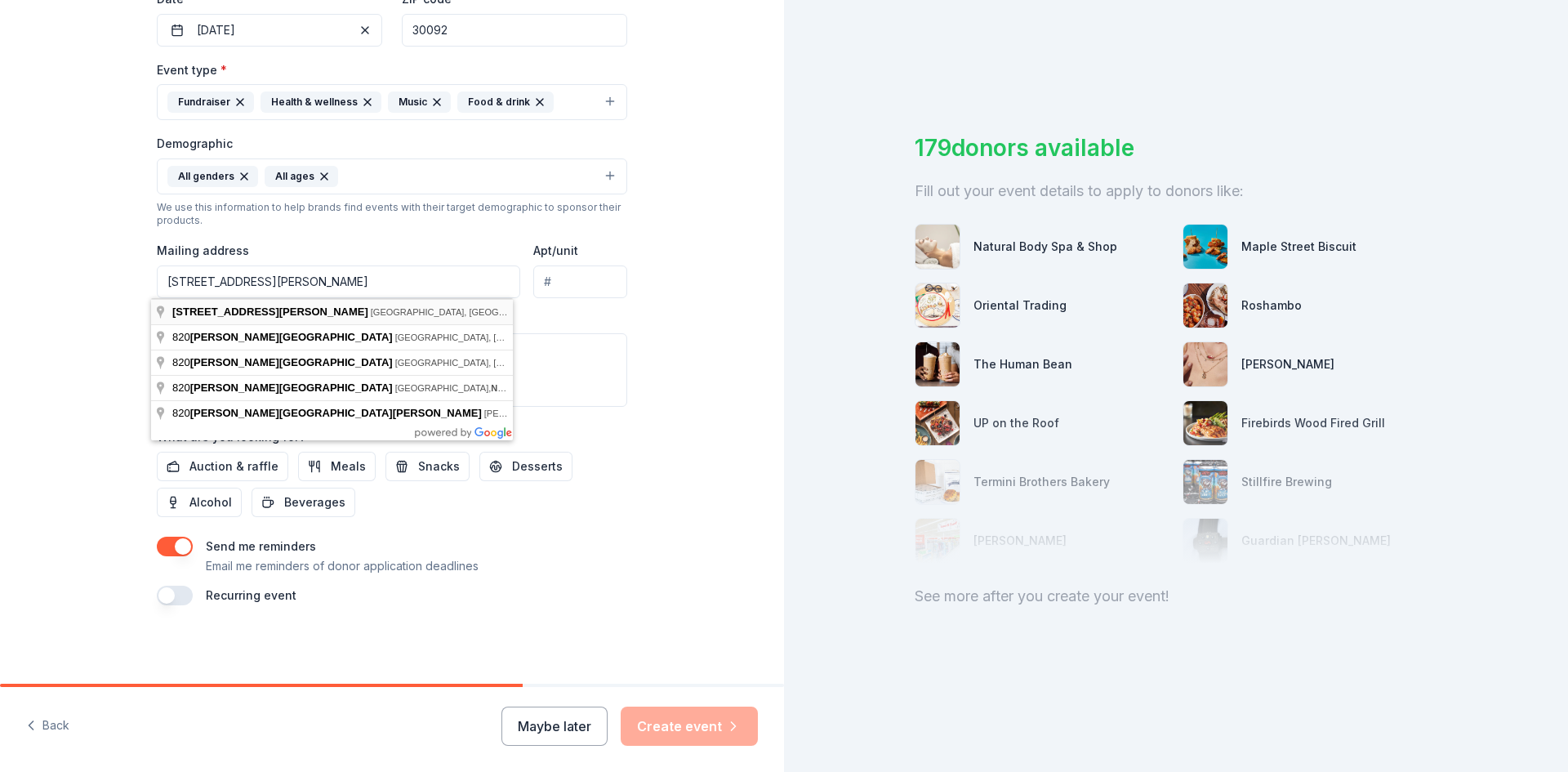
type input "[STREET_ADDRESS][PERSON_NAME]"
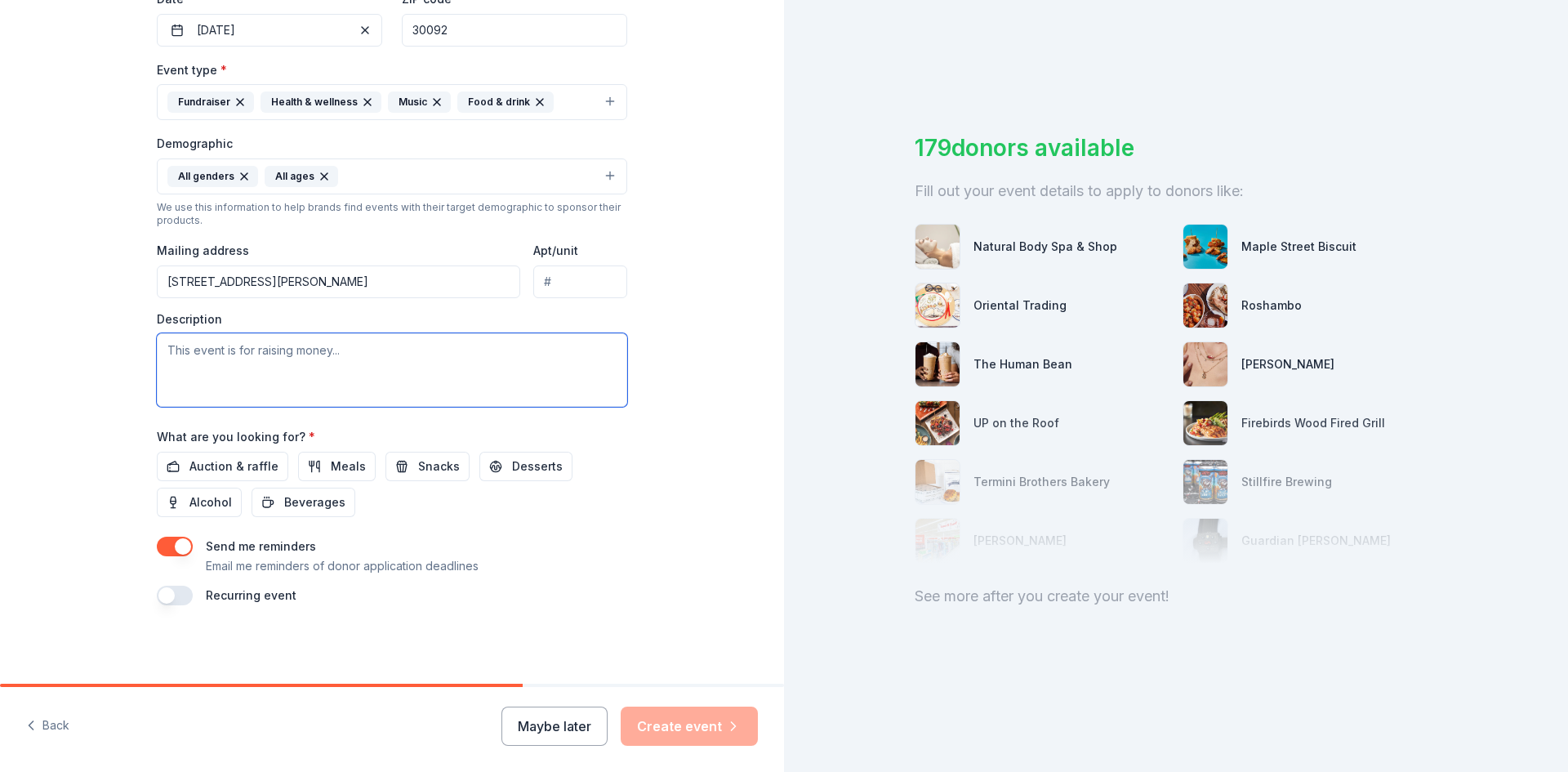
click at [182, 364] on textarea at bounding box center [392, 370] width 470 height 74
click at [663, 719] on div "Maybe later Create event" at bounding box center [629, 726] width 257 height 40
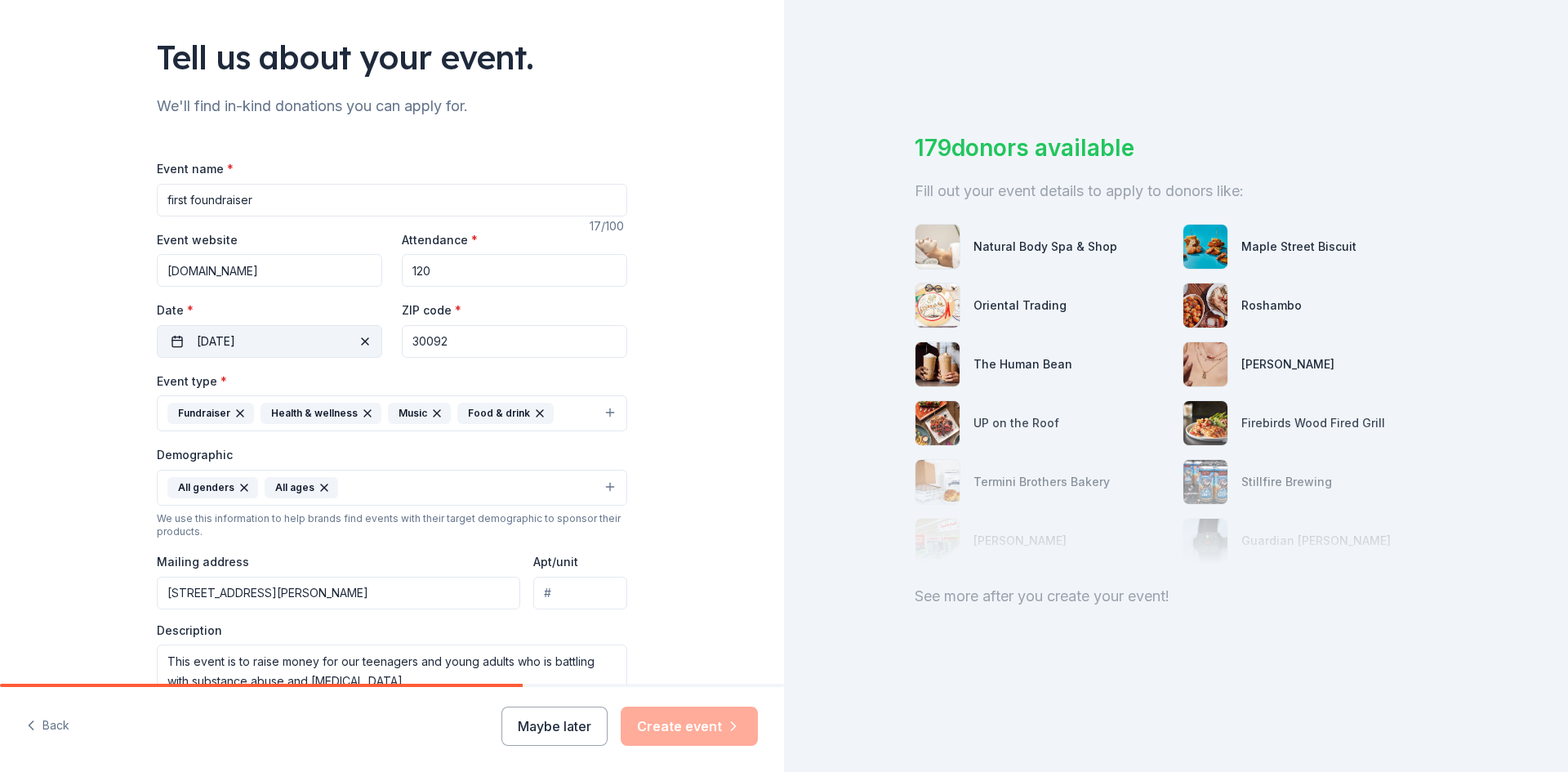
scroll to position [93, 0]
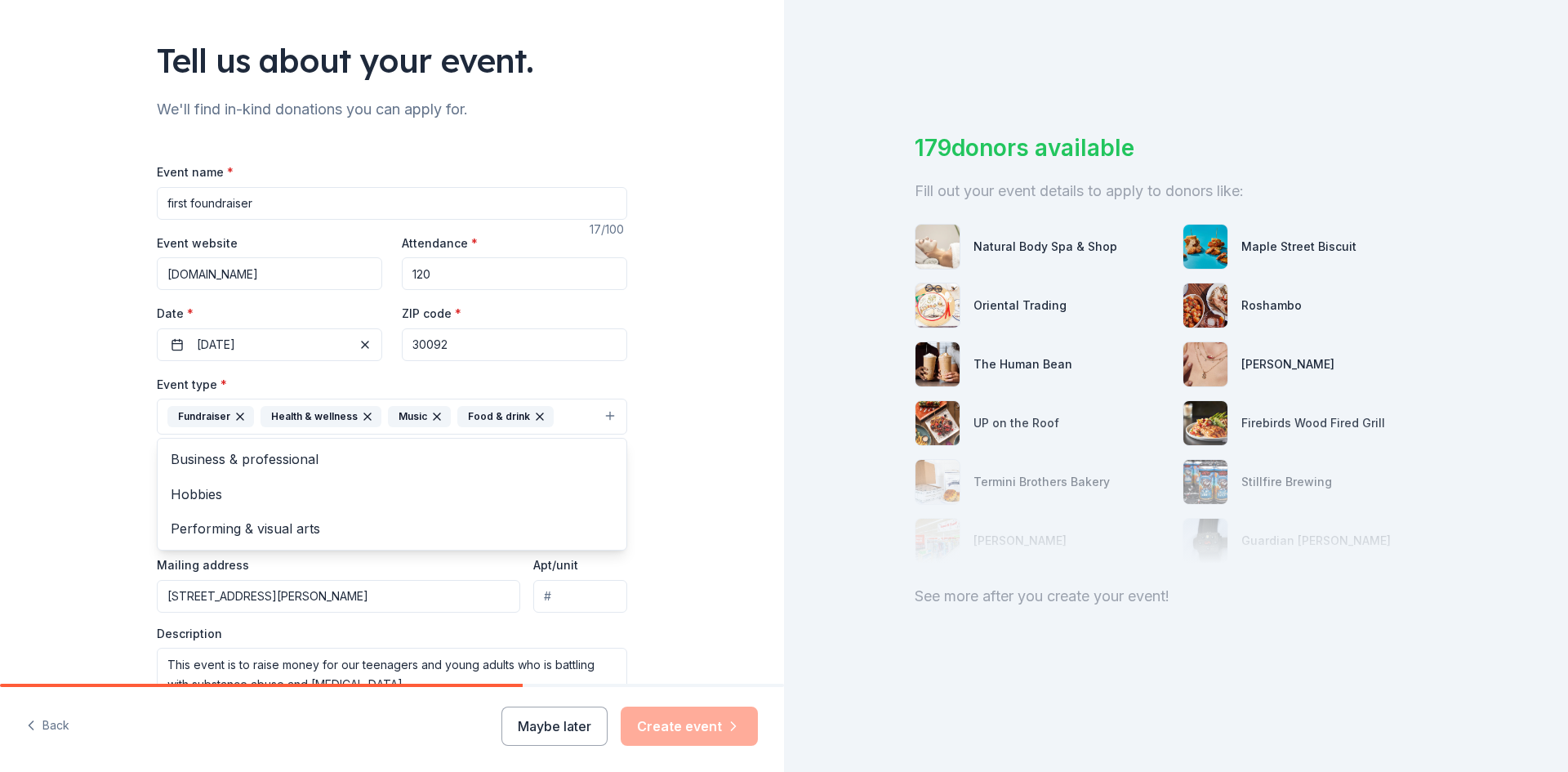
click at [433, 415] on icon "button" at bounding box center [437, 416] width 7 height 7
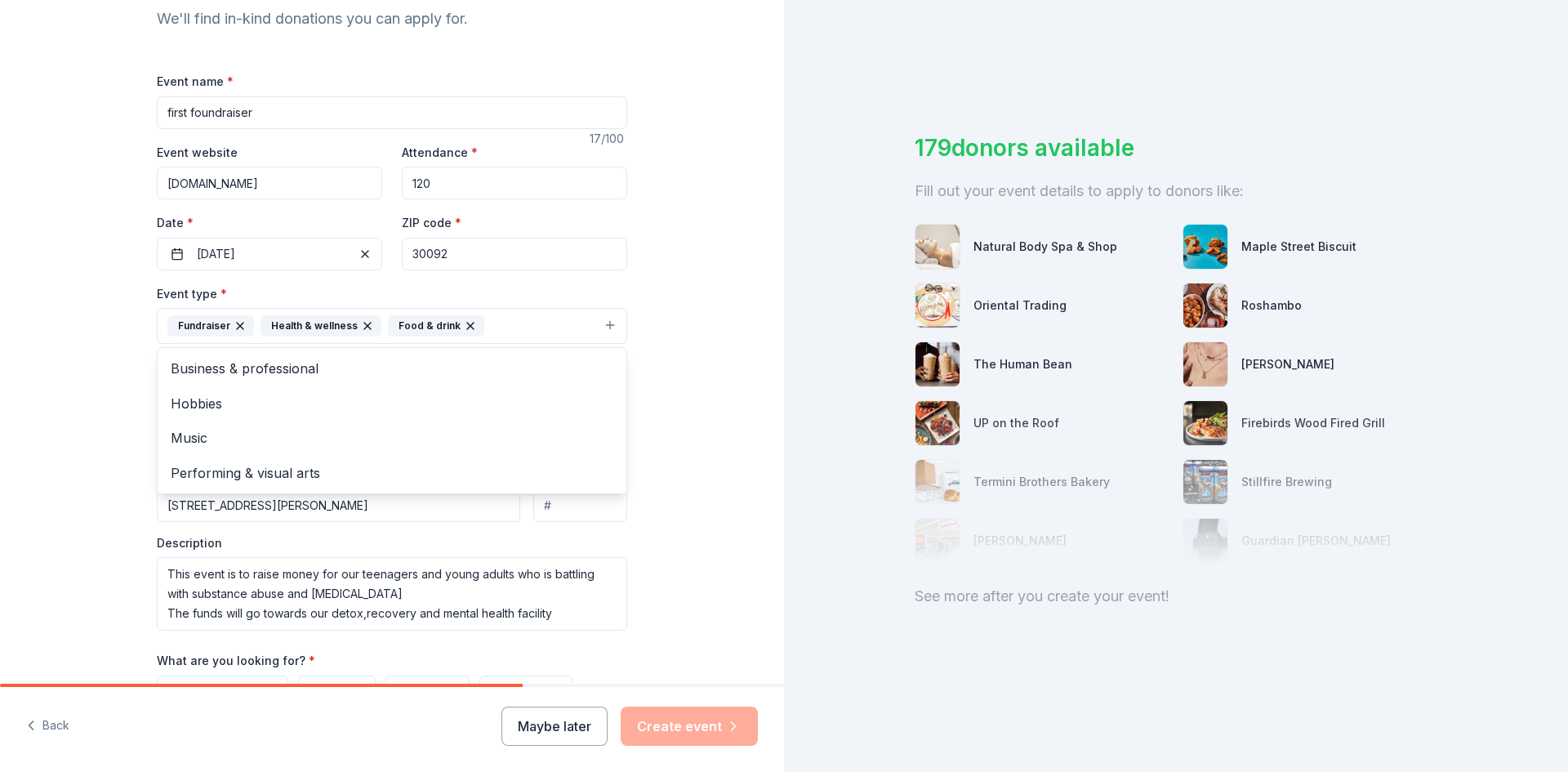
scroll to position [337, 0]
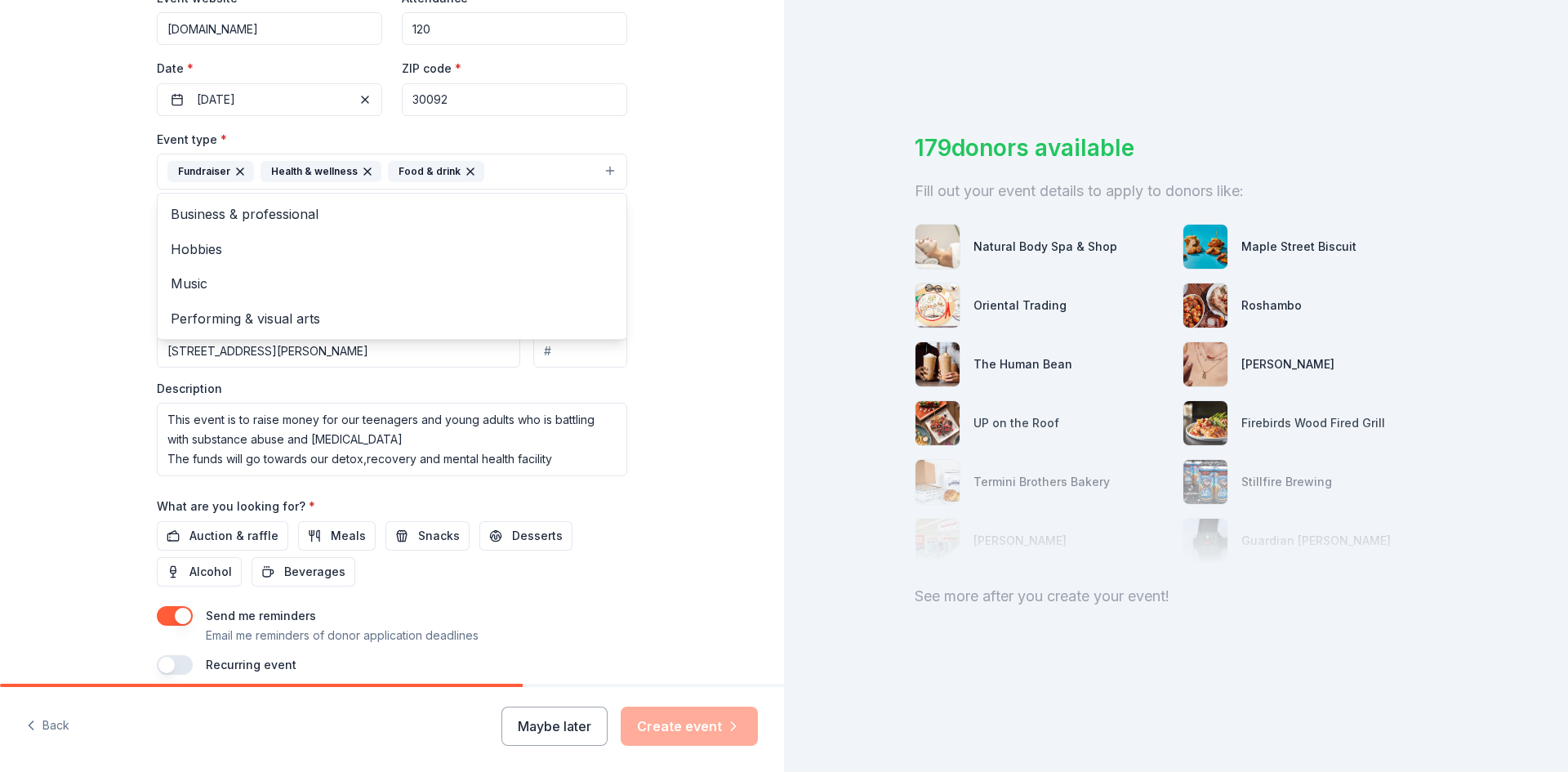
click at [357, 466] on div "Event type * Fundraiser Health & wellness Food & drink Business & professional …" at bounding box center [392, 302] width 470 height 347
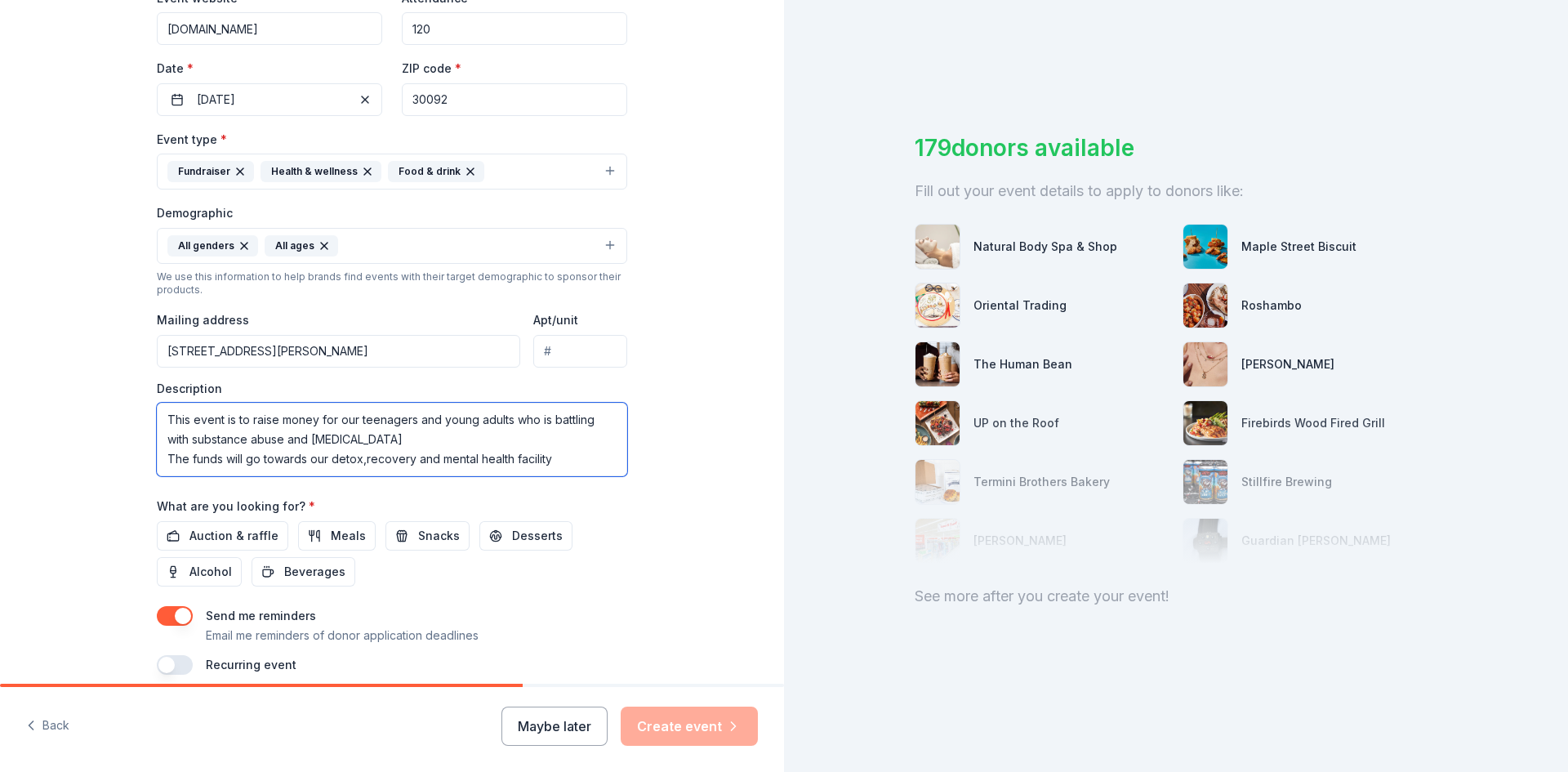
drag, startPoint x: 354, startPoint y: 460, endPoint x: 324, endPoint y: 464, distance: 30.3
click at [324, 464] on textarea "This event is to raise money for our teenagers and young adults who is battling…" at bounding box center [392, 440] width 470 height 74
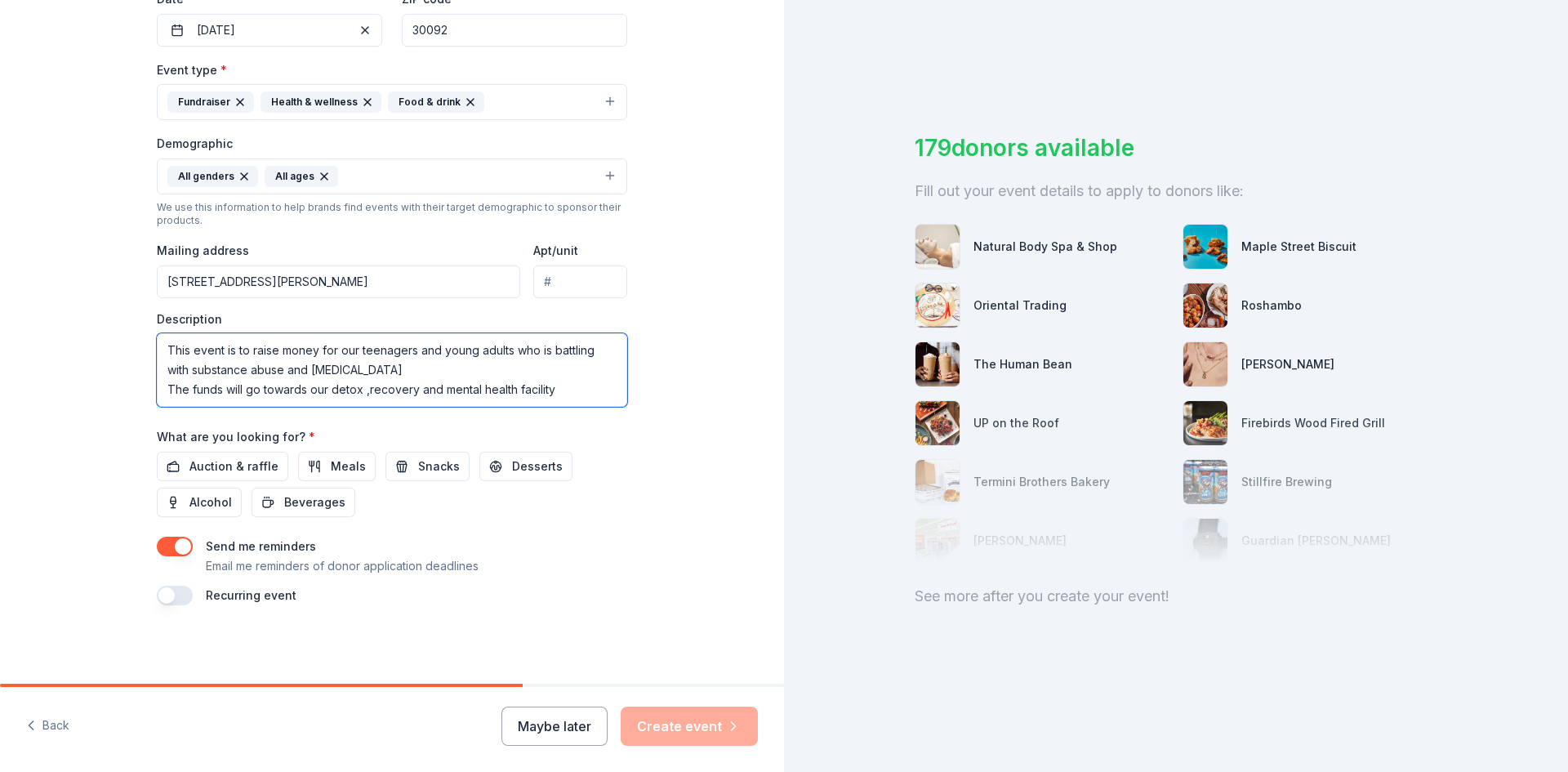
type textarea "This event is to raise money for our teenagers and young adults who is battling…"
click at [691, 722] on div "Maybe later Create event" at bounding box center [629, 726] width 257 height 40
